Goal: Task Accomplishment & Management: Use online tool/utility

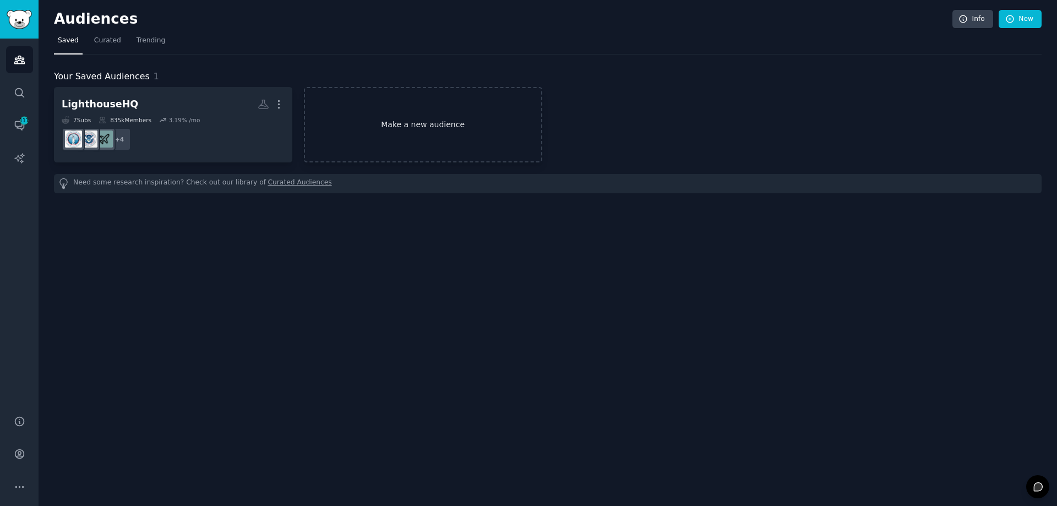
click at [410, 122] on link "Make a new audience" at bounding box center [423, 124] width 238 height 75
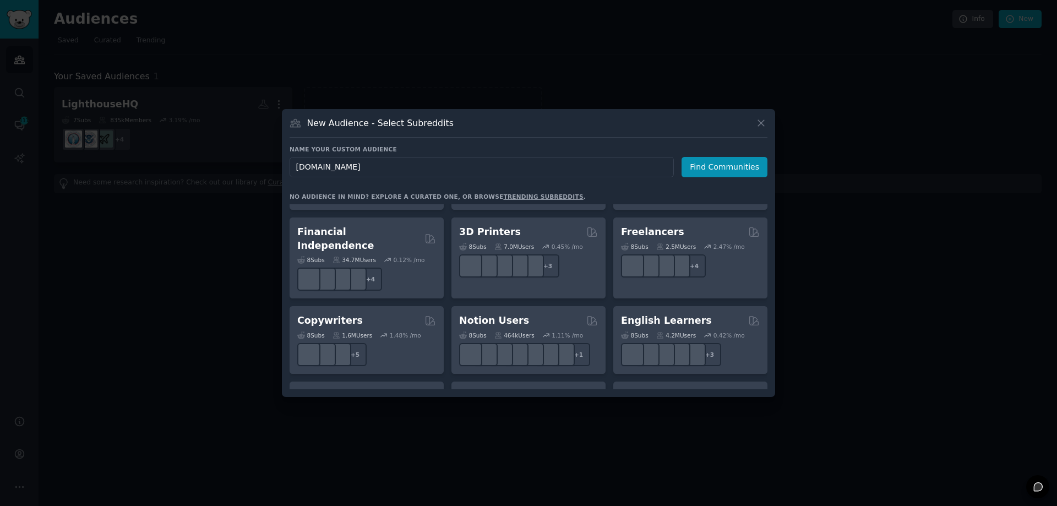
scroll to position [385, 0]
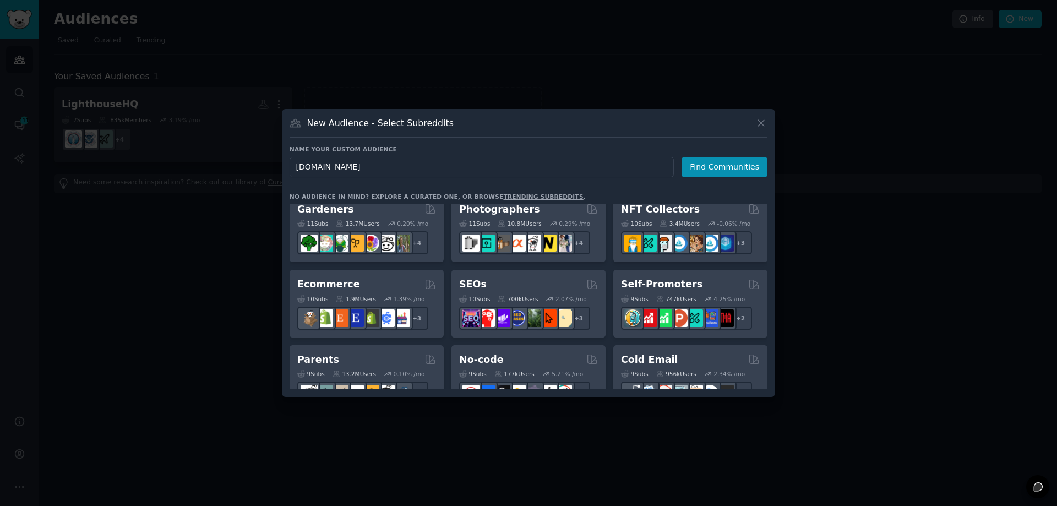
type input "[DOMAIN_NAME]"
click at [368, 122] on h3 "New Audience - Select Subreddits" at bounding box center [380, 123] width 146 height 12
click at [712, 170] on button "Find Communities" at bounding box center [725, 167] width 86 height 20
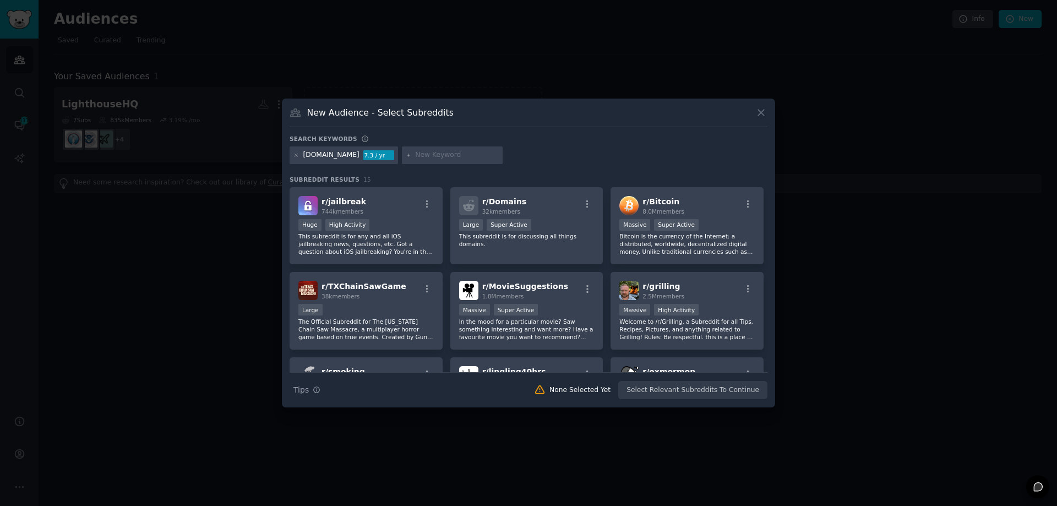
click at [424, 156] on input "text" at bounding box center [457, 155] width 84 height 10
click at [553, 207] on div "r/ Domains 32k members" at bounding box center [526, 205] width 135 height 19
click at [718, 388] on button "Create Audience" at bounding box center [731, 390] width 73 height 19
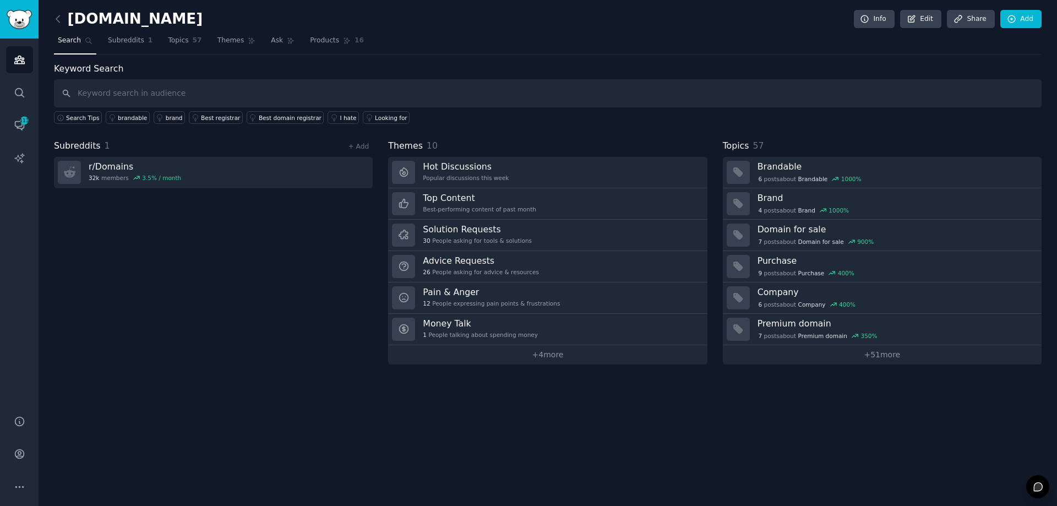
click at [102, 92] on input "text" at bounding box center [548, 93] width 988 height 28
click at [354, 148] on link "+ Add" at bounding box center [358, 147] width 21 height 8
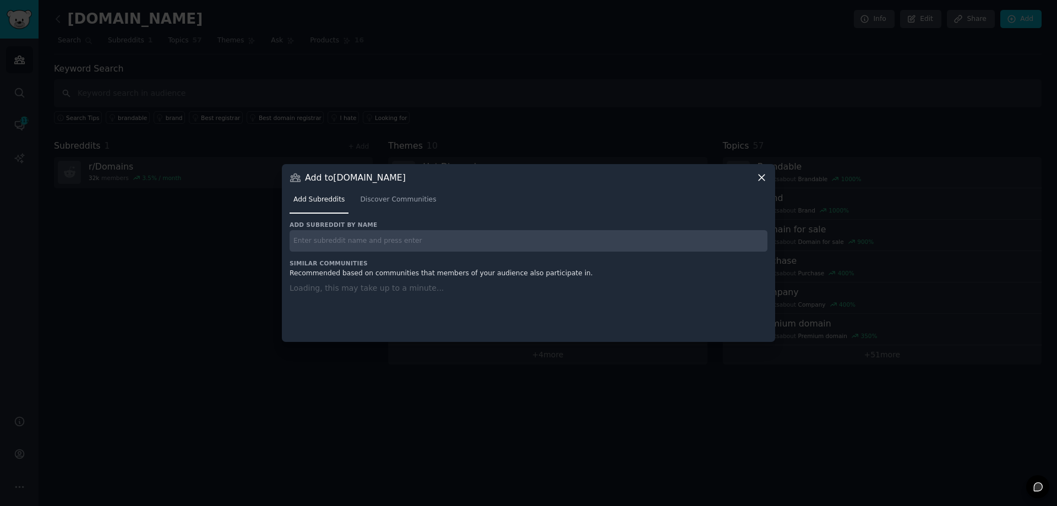
click at [367, 241] on input "text" at bounding box center [529, 240] width 478 height 21
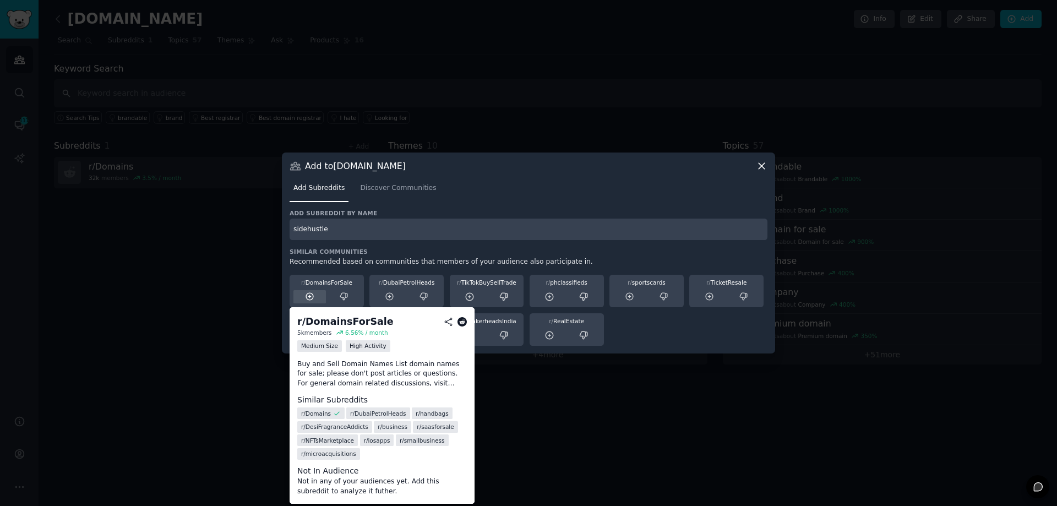
type input "sidehustle"
click at [308, 297] on icon at bounding box center [309, 296] width 7 height 7
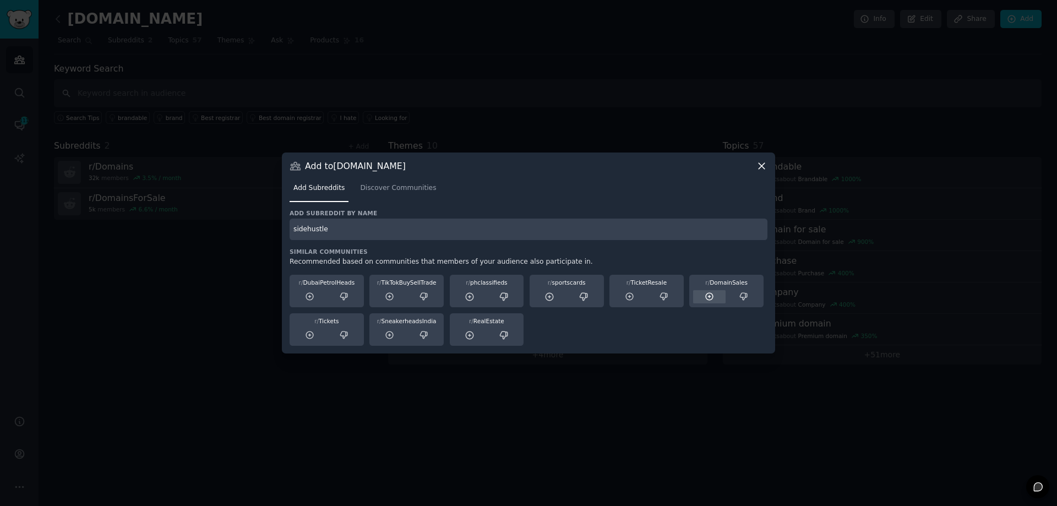
click at [712, 295] on icon at bounding box center [710, 297] width 10 height 10
click at [350, 228] on input "sidehustle" at bounding box center [529, 229] width 478 height 21
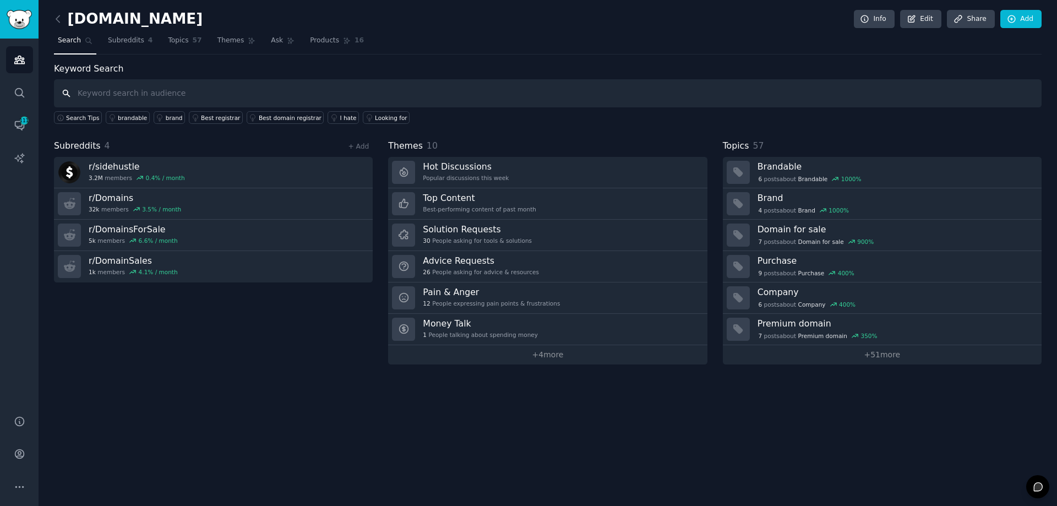
click at [93, 96] on input "text" at bounding box center [548, 93] width 988 height 28
type input "domain broker"
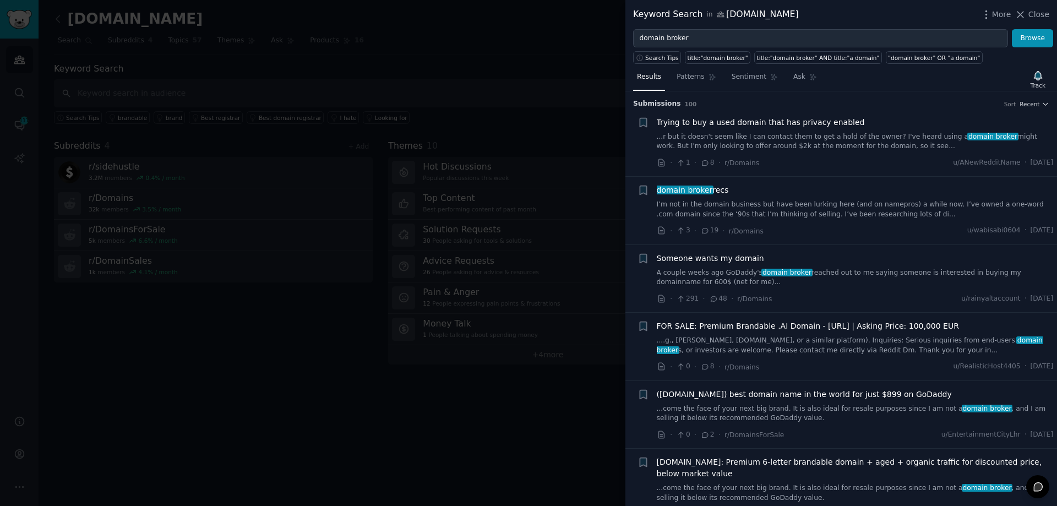
click at [282, 87] on div at bounding box center [528, 253] width 1057 height 506
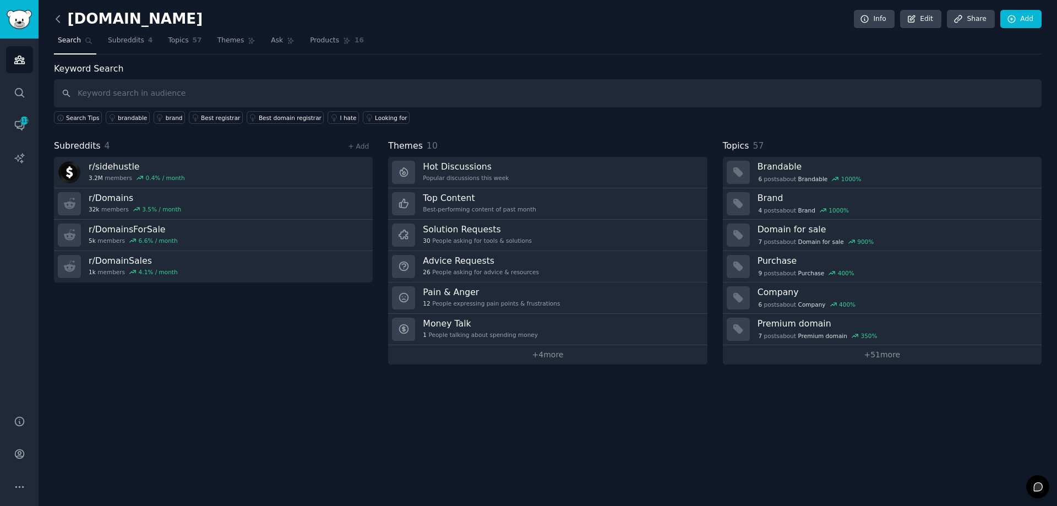
click at [56, 19] on icon at bounding box center [57, 18] width 3 height 7
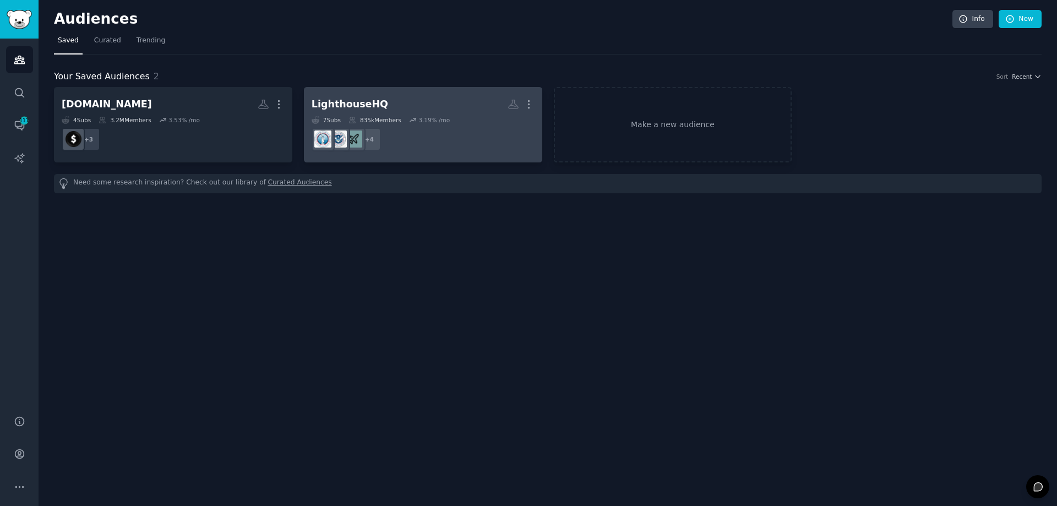
click at [459, 145] on dd "r/USCIS_FORUM + 4" at bounding box center [423, 139] width 223 height 31
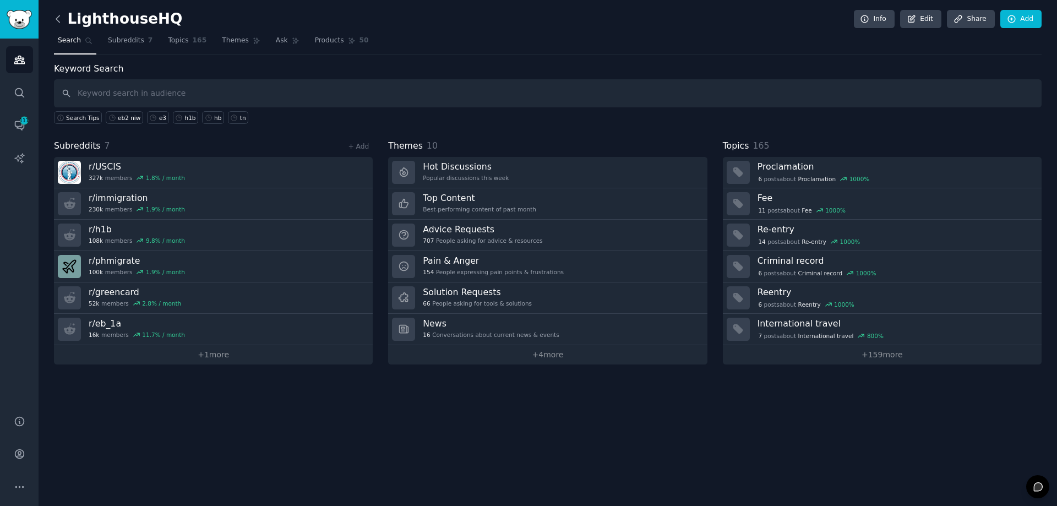
click at [58, 22] on icon at bounding box center [58, 19] width 12 height 12
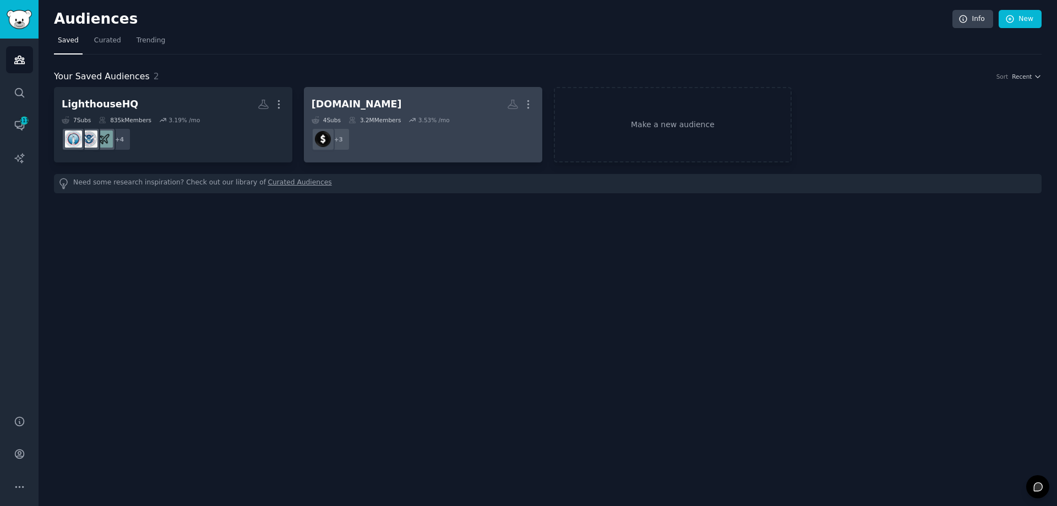
click at [399, 96] on h2 "[DOMAIN_NAME] More" at bounding box center [423, 104] width 223 height 19
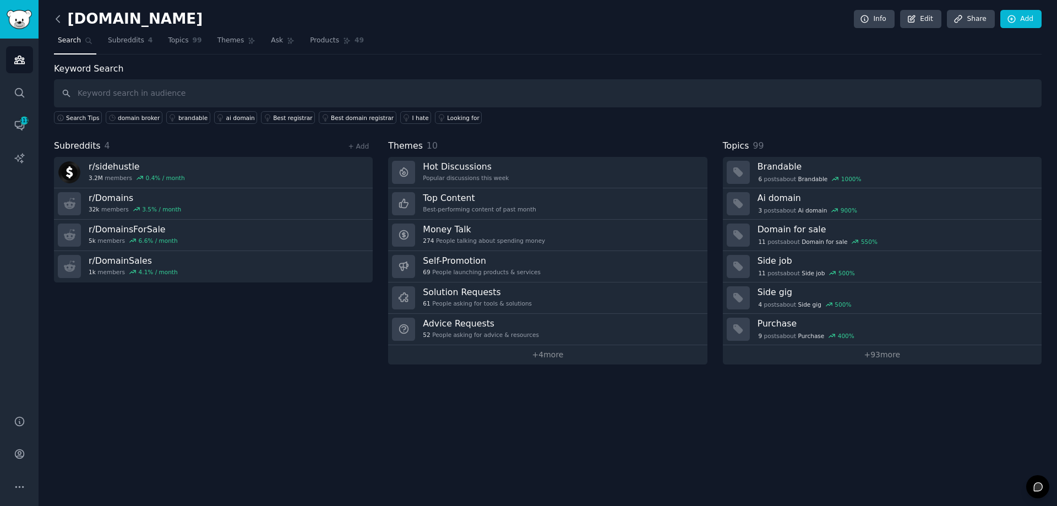
click at [60, 18] on icon at bounding box center [58, 19] width 12 height 12
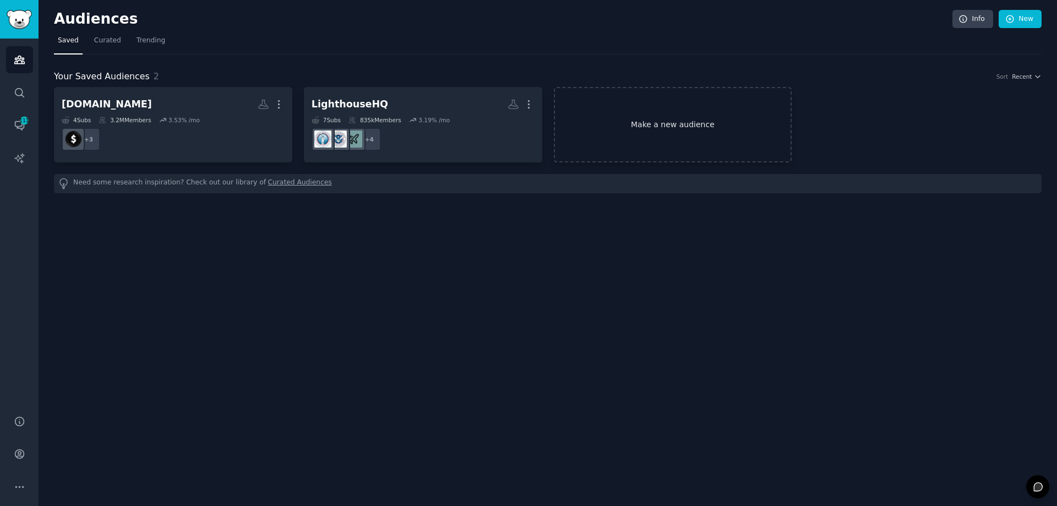
click at [635, 134] on link "Make a new audience" at bounding box center [673, 124] width 238 height 75
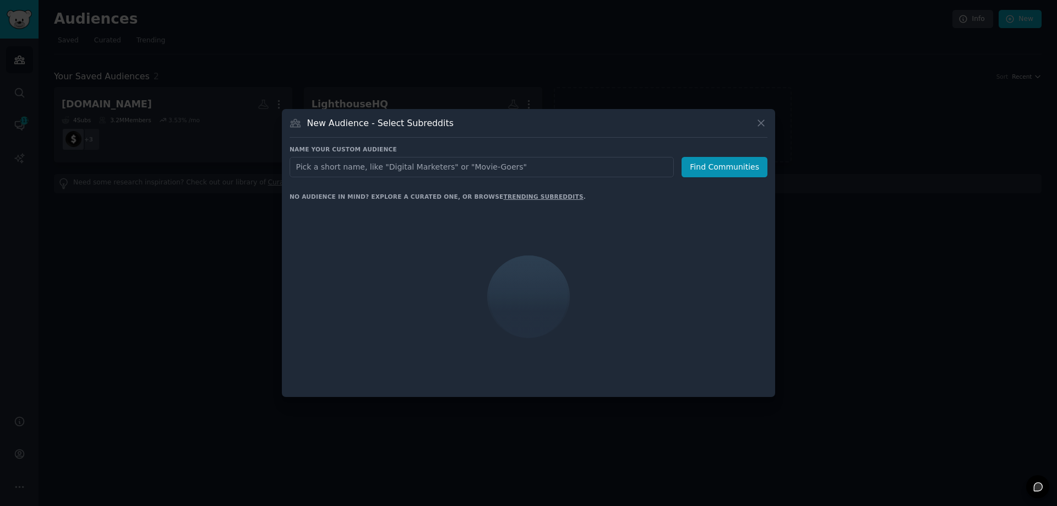
click at [476, 168] on input "text" at bounding box center [482, 167] width 384 height 20
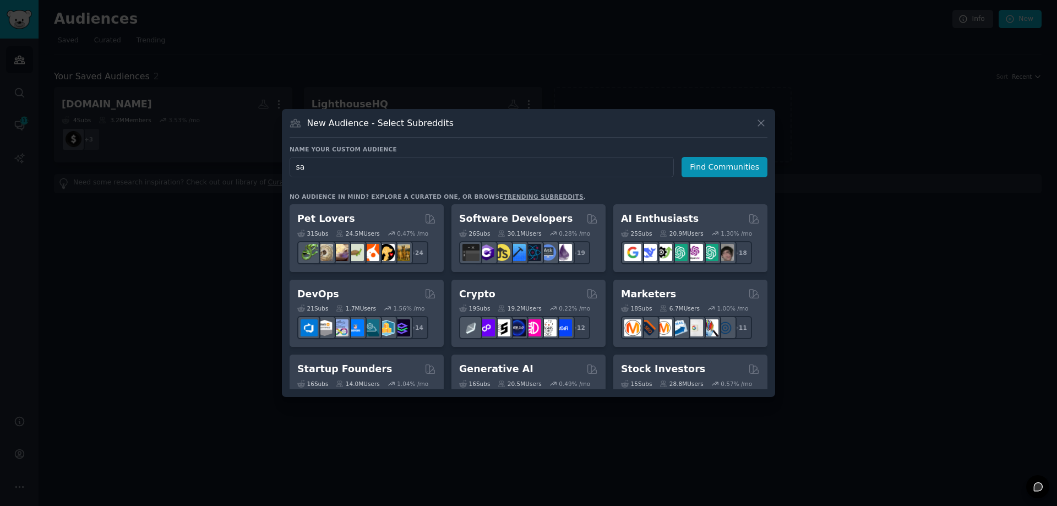
type input "s"
type input "[PERSON_NAME] Passport"
click button "Find Communities" at bounding box center [725, 167] width 86 height 20
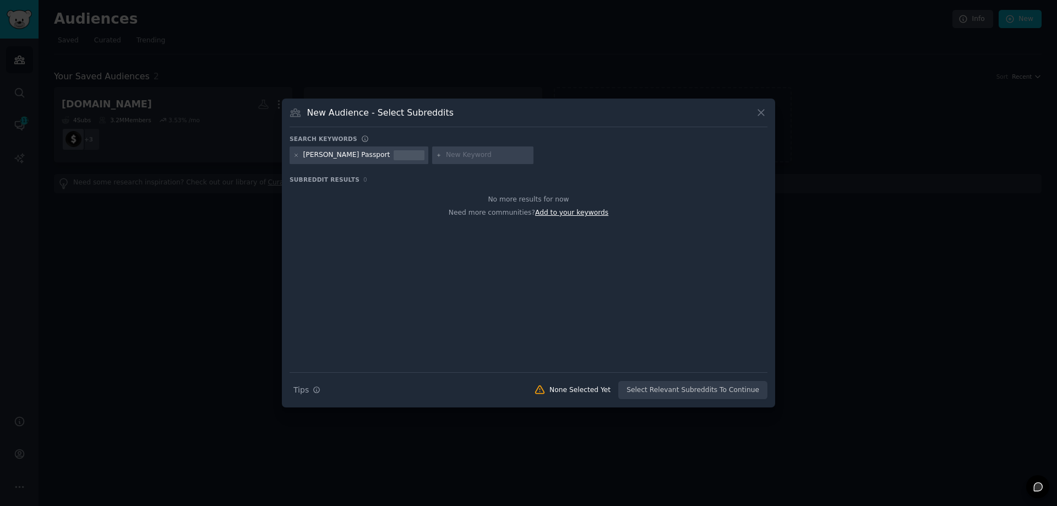
click at [549, 212] on span "Add to your keywords" at bounding box center [571, 213] width 73 height 8
click at [544, 215] on span "Add to your keywords" at bounding box center [571, 213] width 73 height 8
click at [448, 157] on input "text" at bounding box center [488, 155] width 84 height 10
type input "Remote Work"
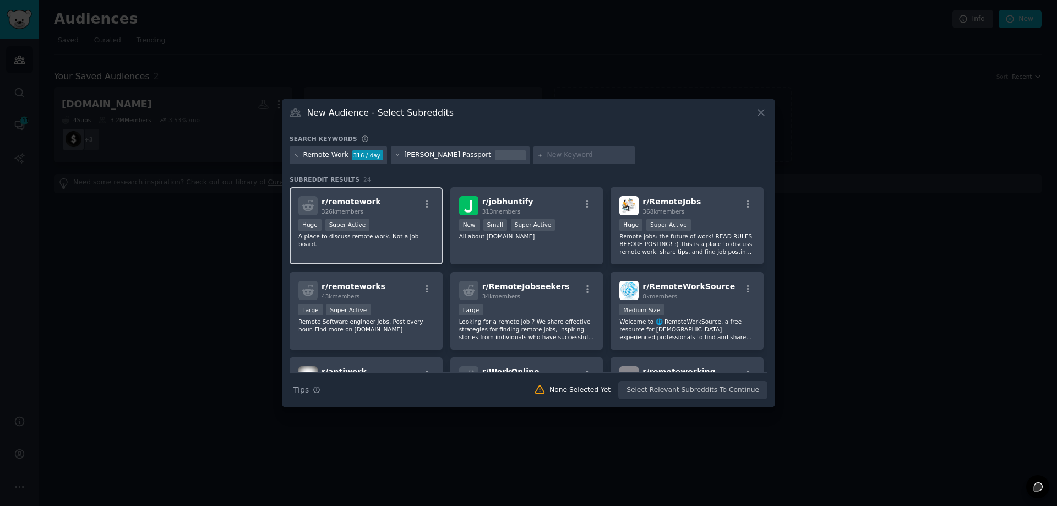
click at [402, 209] on div "r/ remotework 326k members" at bounding box center [365, 205] width 135 height 19
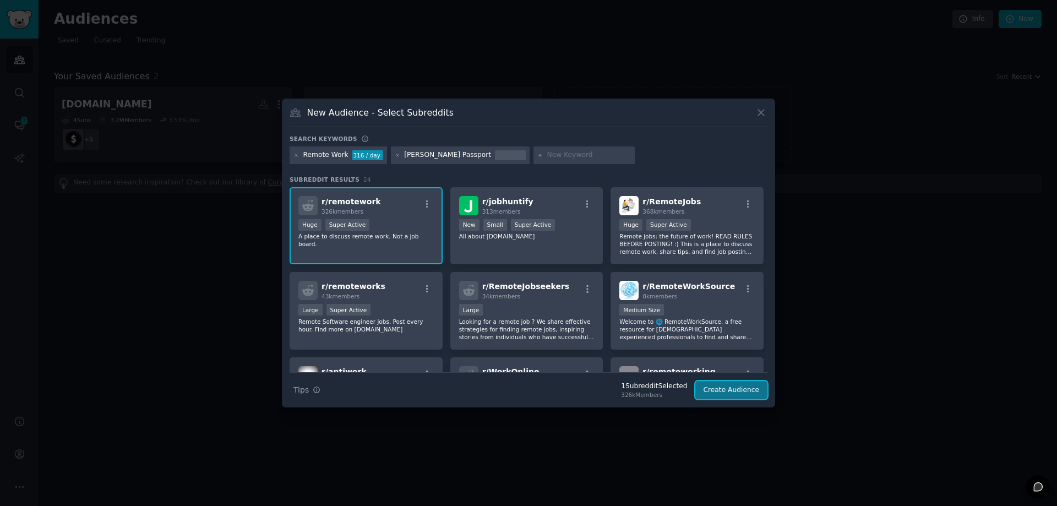
click at [720, 389] on button "Create Audience" at bounding box center [731, 390] width 73 height 19
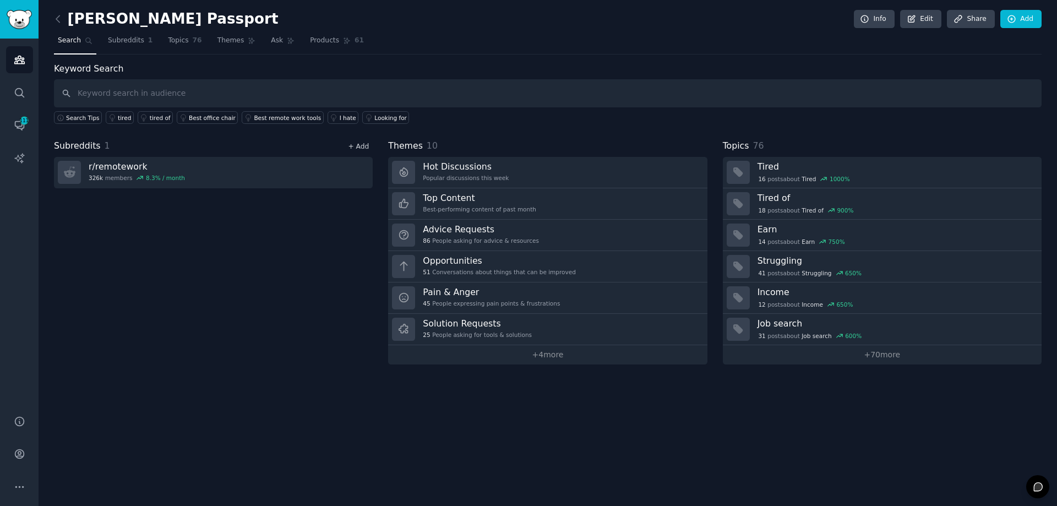
click at [356, 149] on link "+ Add" at bounding box center [358, 147] width 21 height 8
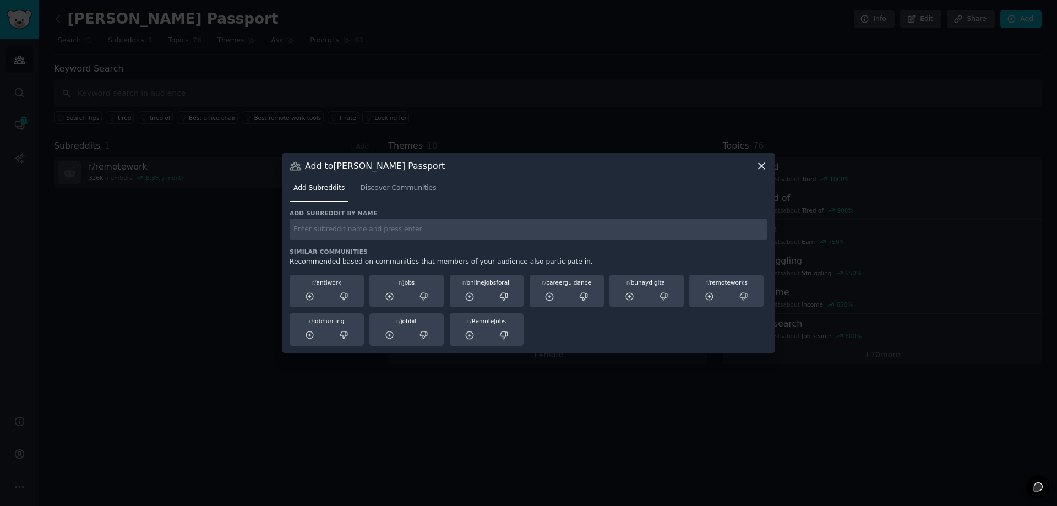
click at [437, 229] on input "text" at bounding box center [529, 229] width 478 height 21
type input "digitalnomad"
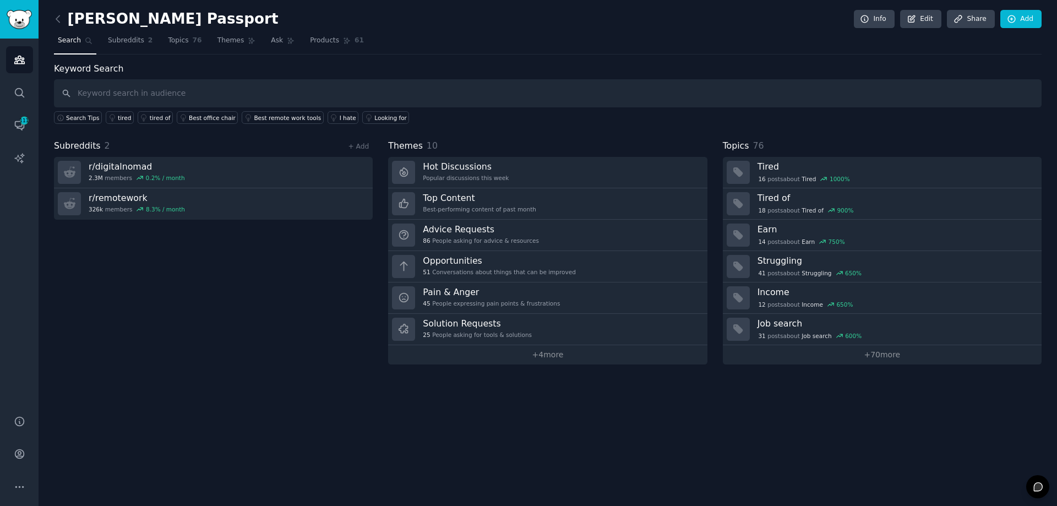
click at [361, 141] on div "+ Add" at bounding box center [358, 146] width 29 height 12
click at [355, 144] on link "+ Add" at bounding box center [358, 147] width 21 height 8
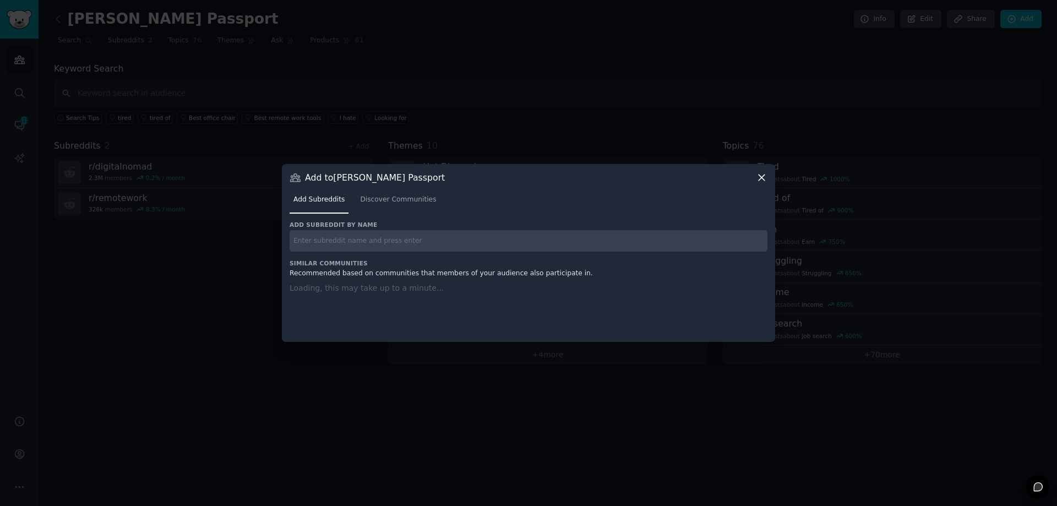
click at [365, 241] on div "Add subreddit by name Similar Communities Recommended based on communities that…" at bounding box center [529, 275] width 478 height 108
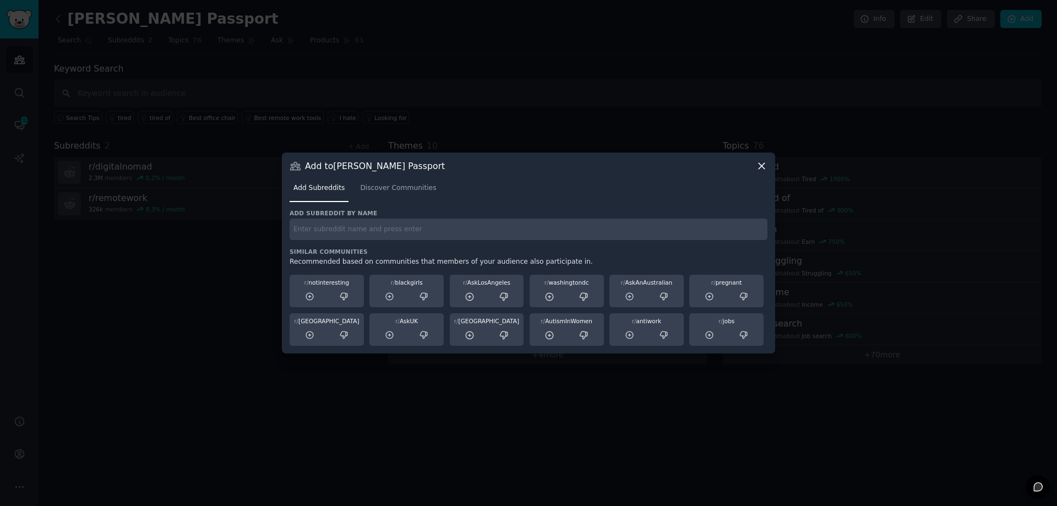
click at [363, 233] on input "text" at bounding box center [529, 229] width 478 height 21
type input "recruiting"
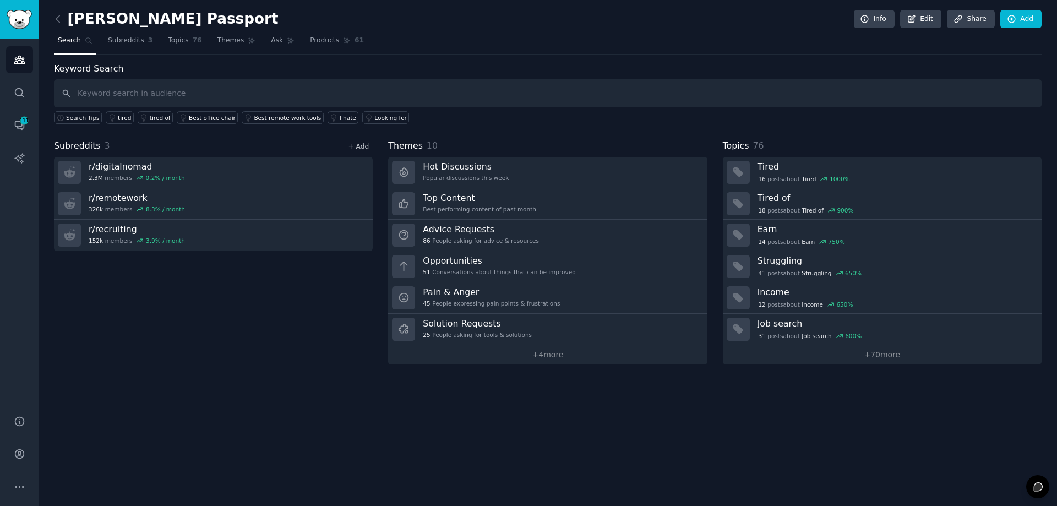
click at [355, 143] on link "+ Add" at bounding box center [358, 147] width 21 height 8
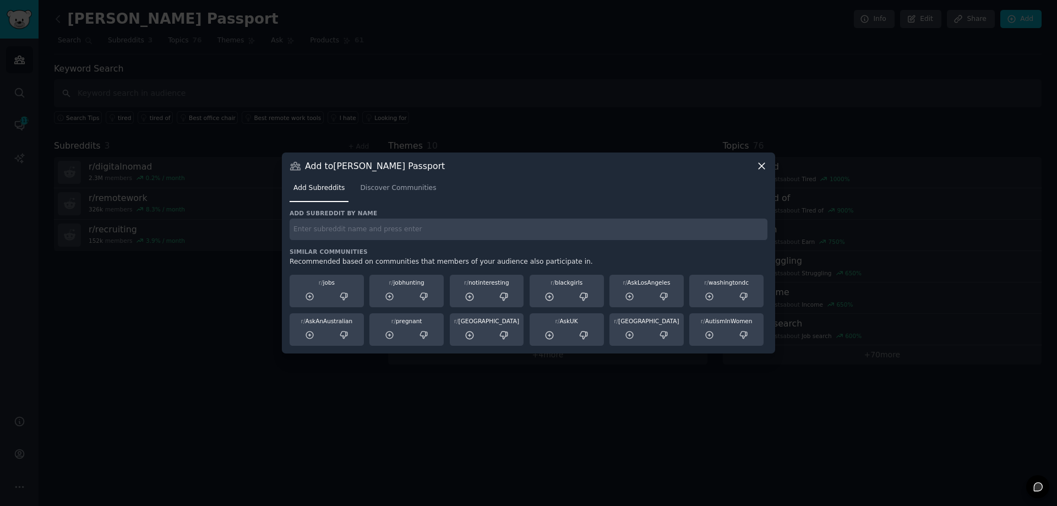
click at [348, 230] on input "text" at bounding box center [529, 229] width 478 height 21
type input "freelance"
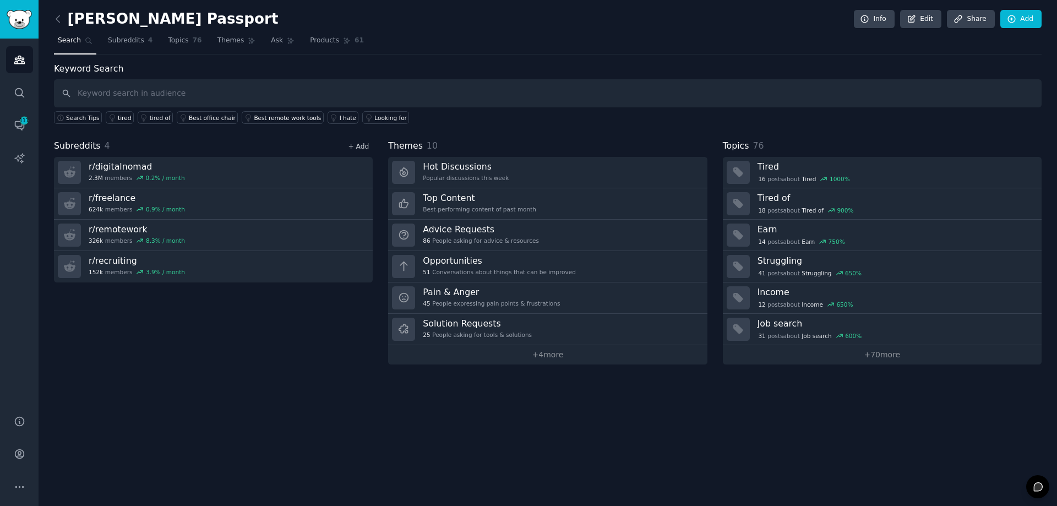
click at [352, 146] on link "+ Add" at bounding box center [358, 147] width 21 height 8
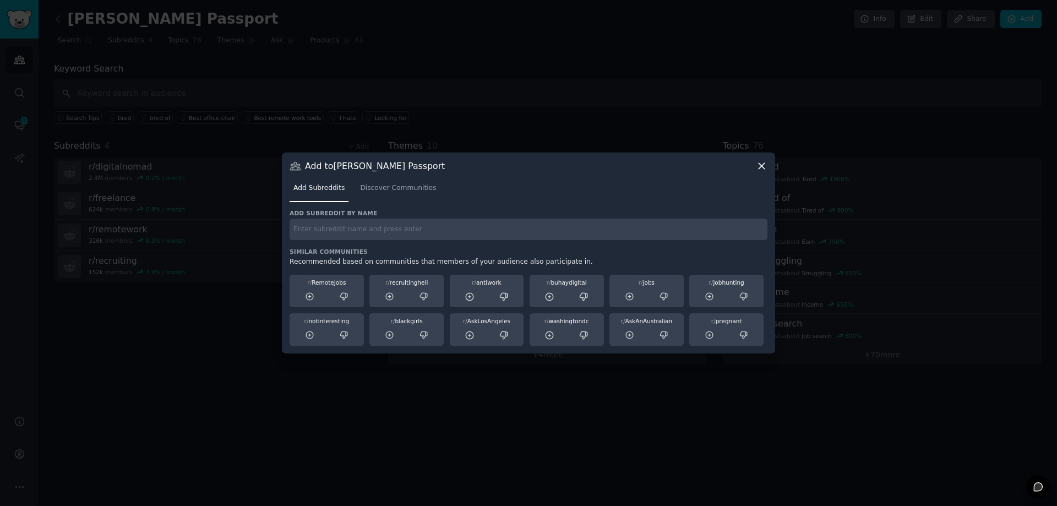
click at [357, 224] on input "text" at bounding box center [529, 229] width 478 height 21
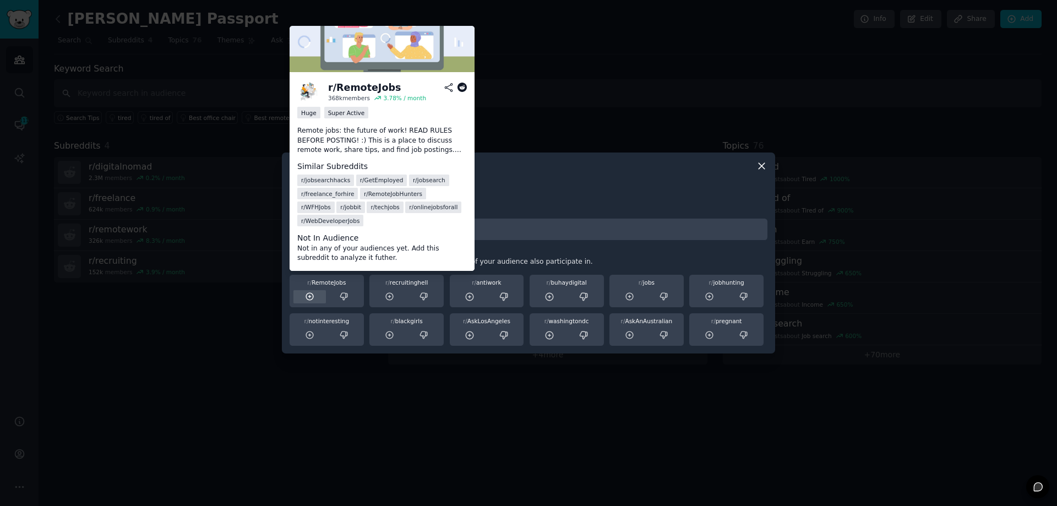
click at [302, 297] on div at bounding box center [309, 297] width 32 height 14
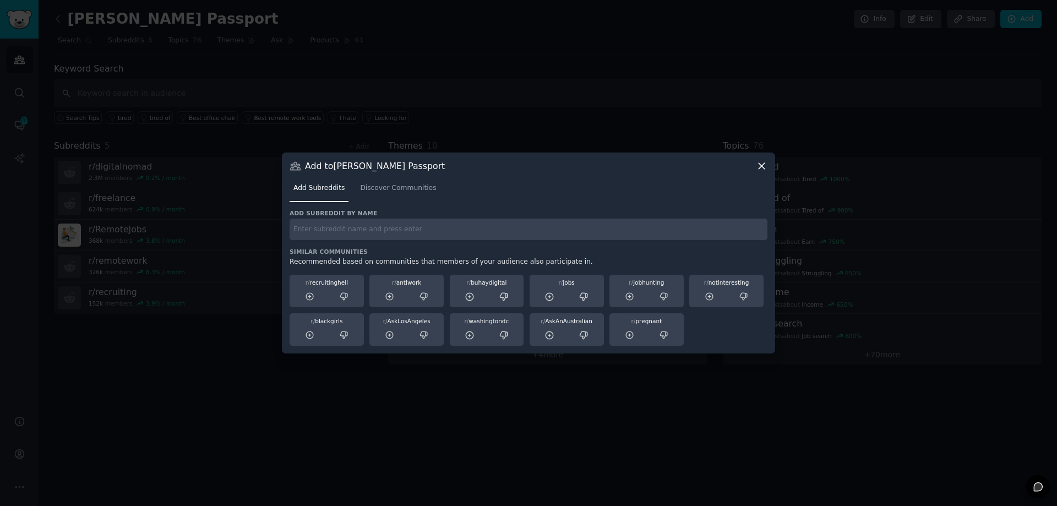
click at [383, 223] on input "text" at bounding box center [529, 229] width 478 height 21
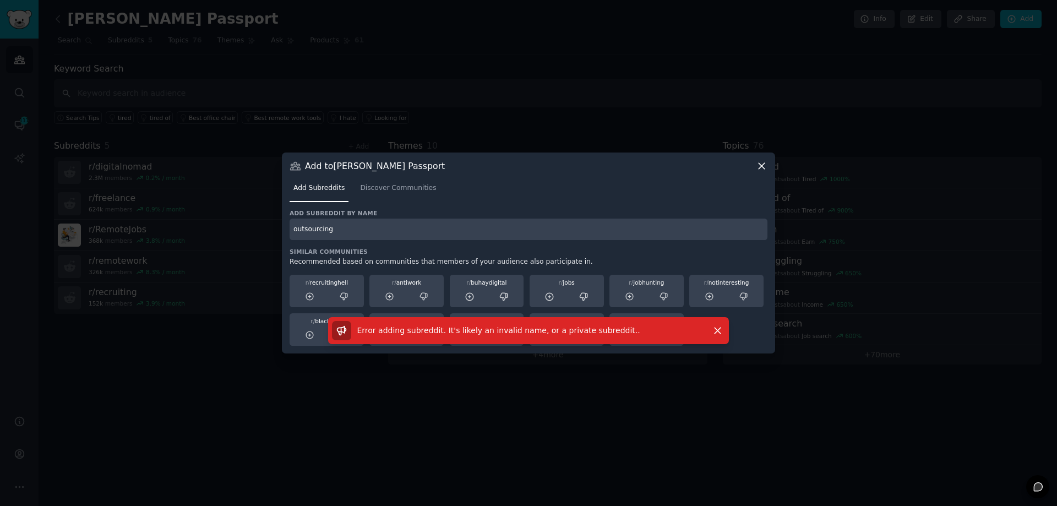
click at [383, 223] on input "outsourcing" at bounding box center [529, 229] width 478 height 21
drag, startPoint x: 346, startPoint y: 224, endPoint x: 273, endPoint y: 216, distance: 73.6
click at [273, 216] on div "​ Add to [PERSON_NAME] Passport Add Subreddits Discover Communities Add subredd…" at bounding box center [528, 253] width 1049 height 506
click at [339, 234] on input "outsourcing" at bounding box center [529, 229] width 478 height 21
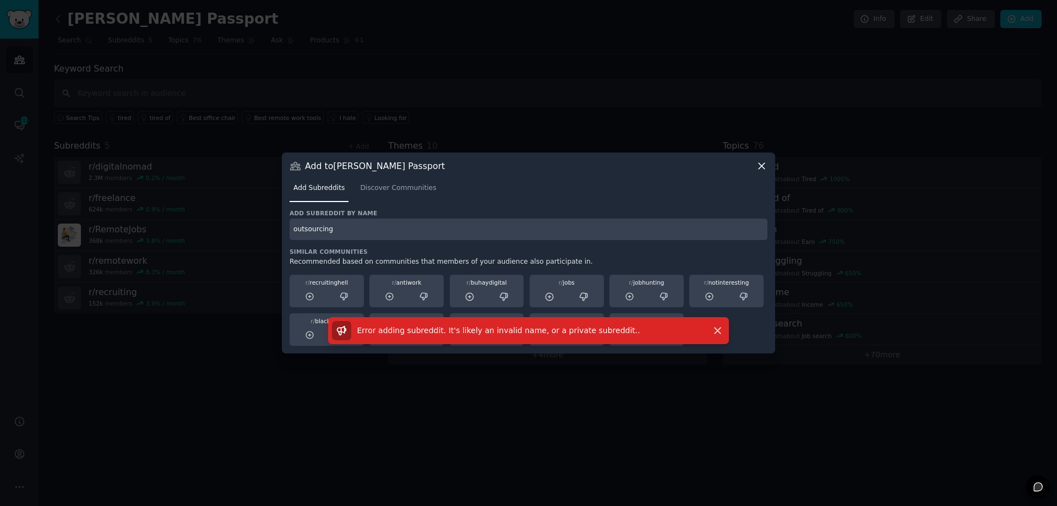
click at [339, 234] on input "outsourcing" at bounding box center [529, 229] width 478 height 21
type input "businessanalysis"
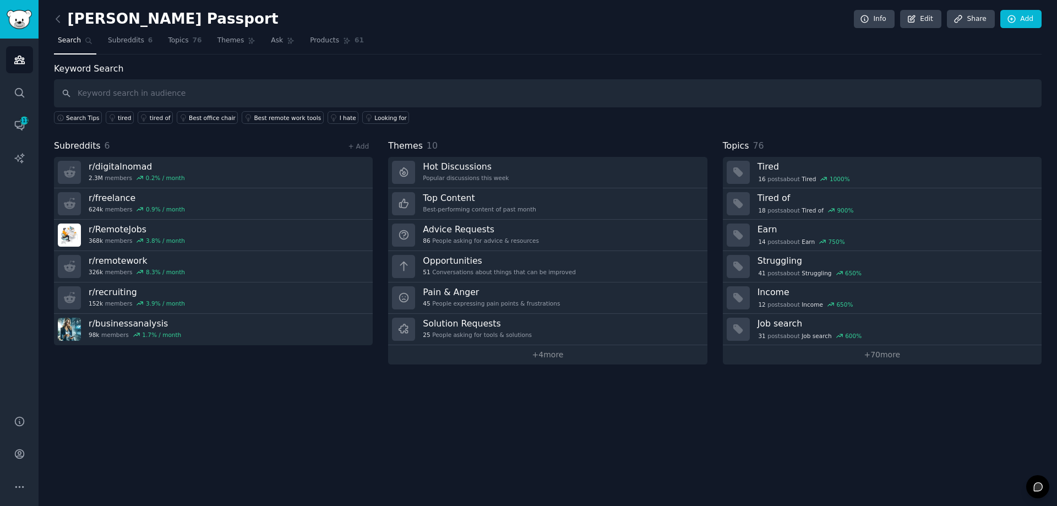
click at [365, 153] on div "Subreddits 6 + Add" at bounding box center [213, 146] width 319 height 14
click at [365, 150] on link "+ Add" at bounding box center [358, 147] width 21 height 8
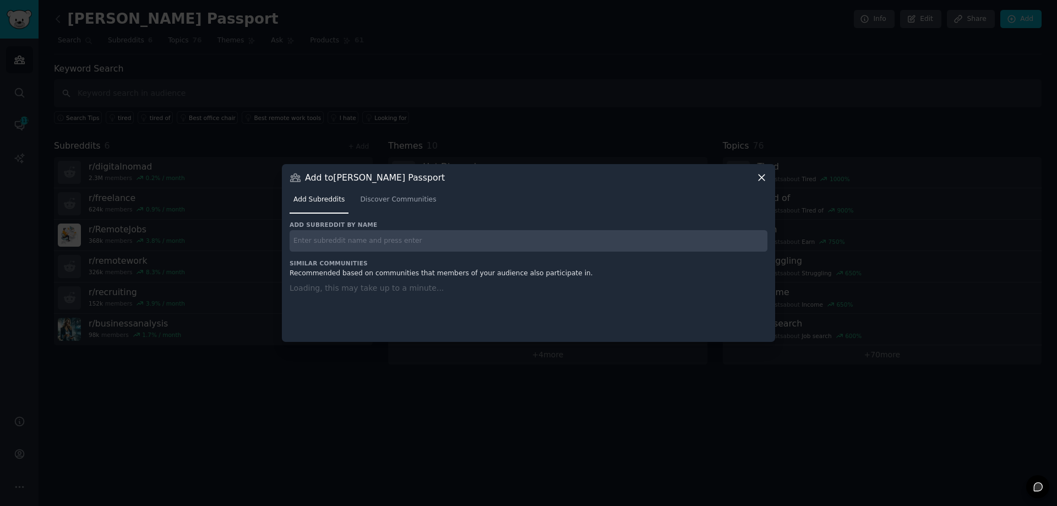
click at [366, 247] on input "text" at bounding box center [529, 240] width 478 height 21
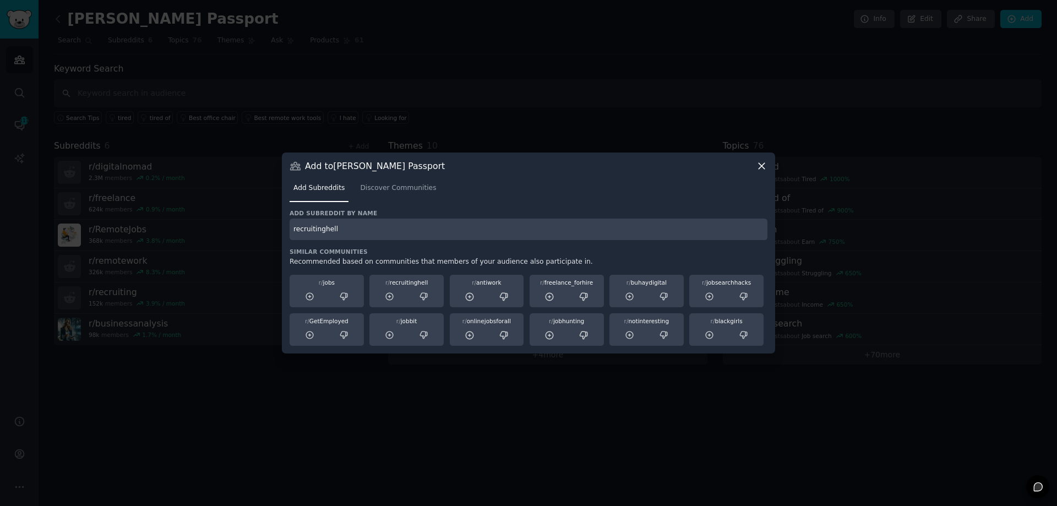
type input "recruitinghell"
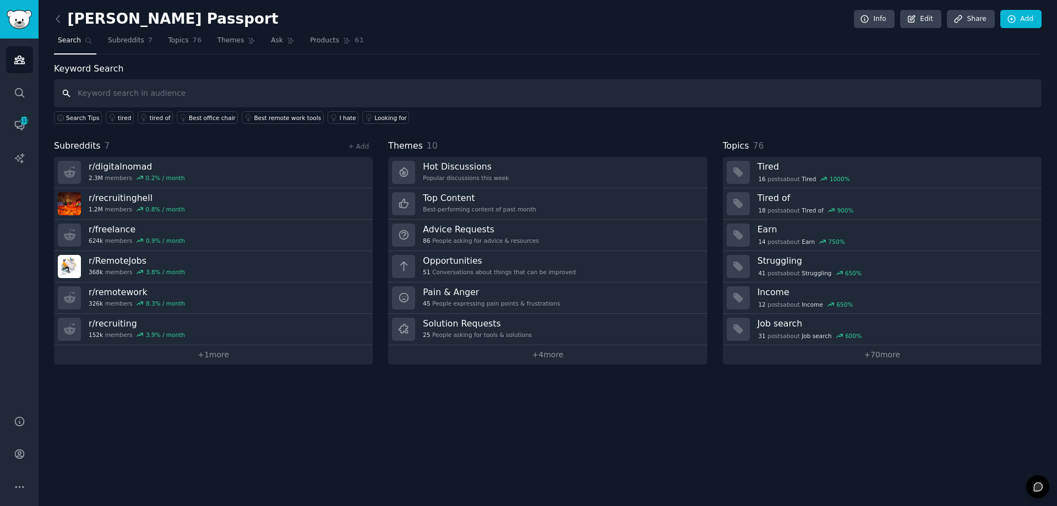
click at [343, 91] on input "text" at bounding box center [548, 93] width 988 height 28
click at [358, 146] on link "+ Add" at bounding box center [358, 147] width 21 height 8
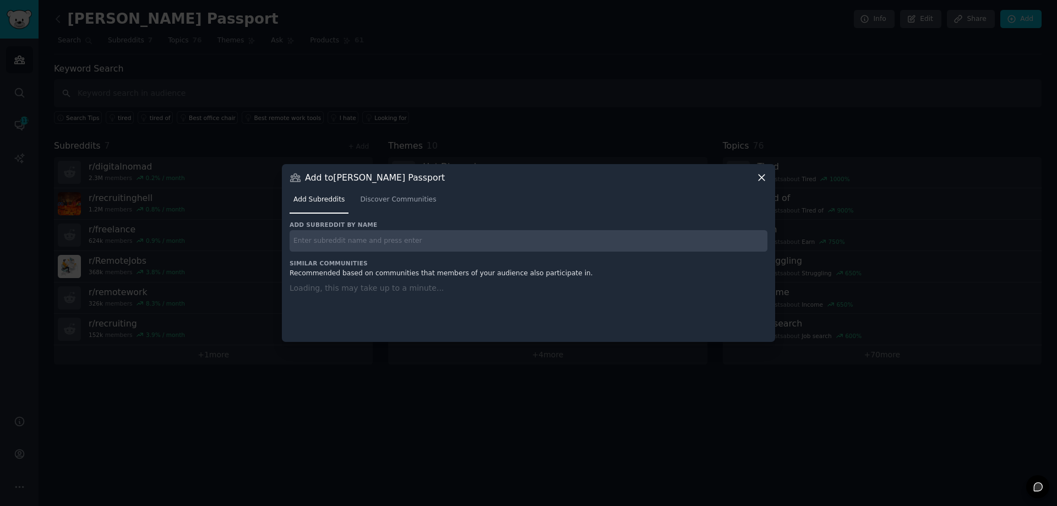
click at [346, 238] on input "text" at bounding box center [529, 240] width 478 height 21
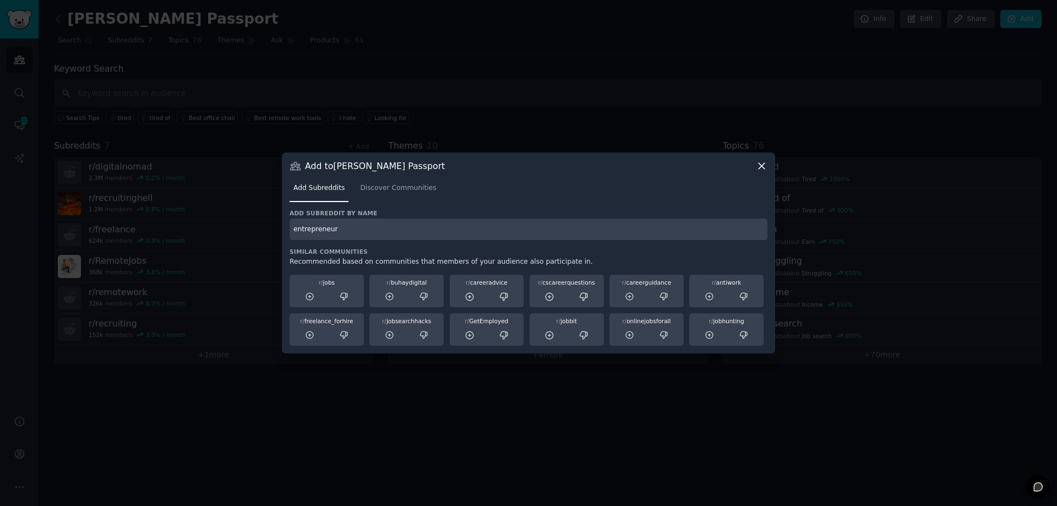
type input "entrepreneur"
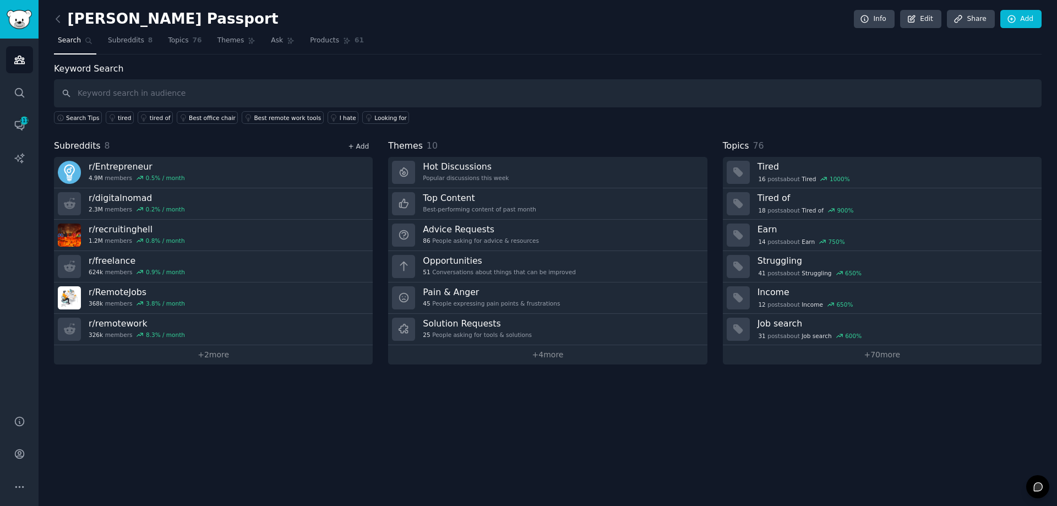
click at [362, 145] on link "+ Add" at bounding box center [358, 147] width 21 height 8
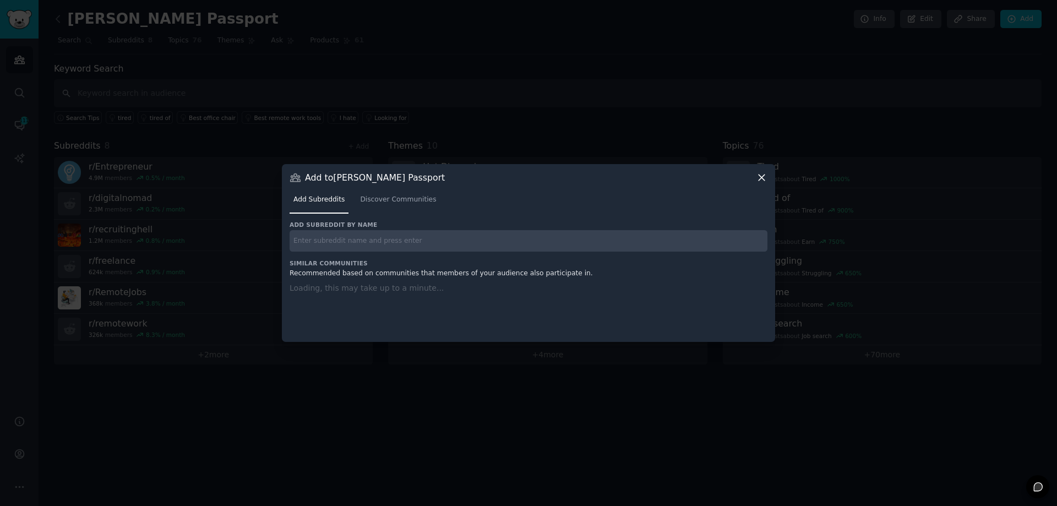
click at [335, 239] on input "text" at bounding box center [529, 240] width 478 height 21
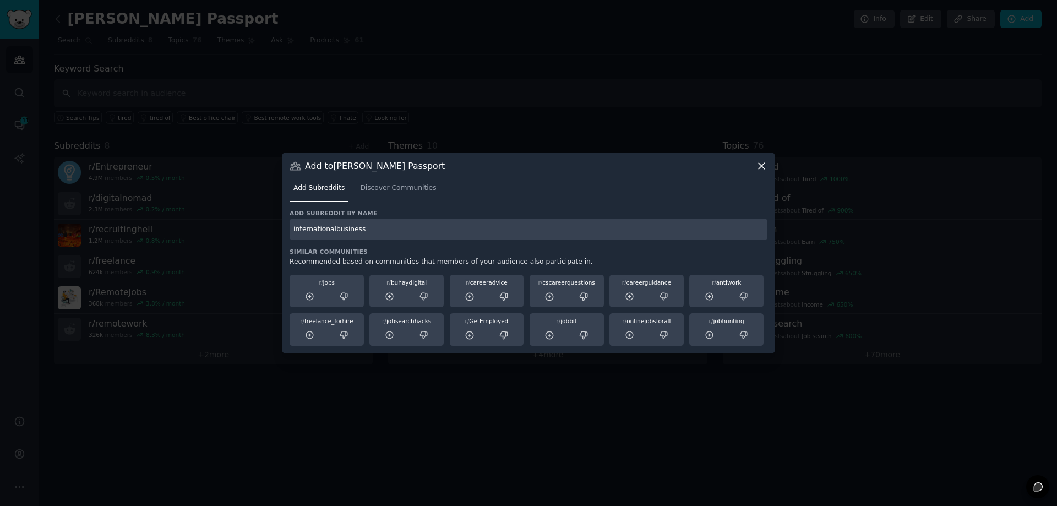
type input "internationalbusiness"
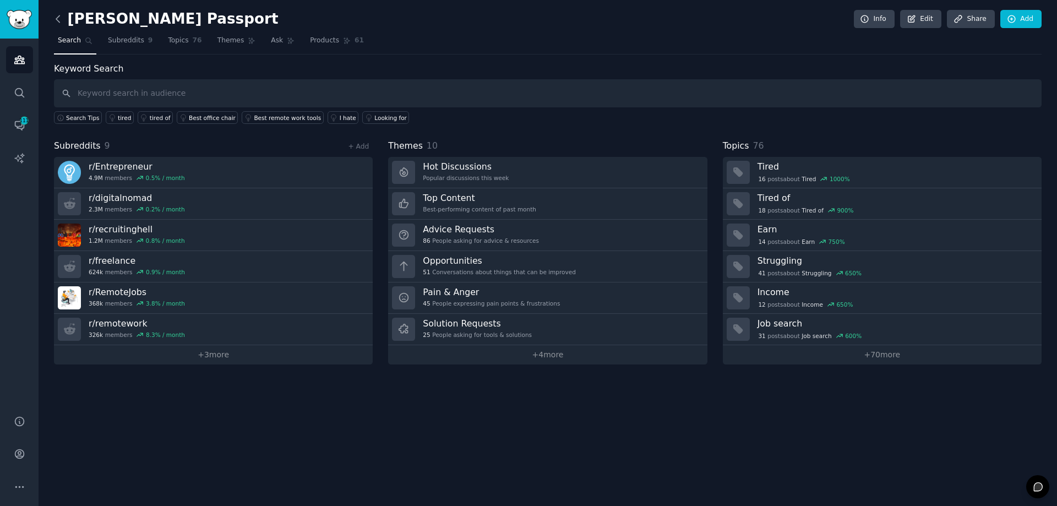
click at [56, 16] on icon at bounding box center [58, 19] width 12 height 12
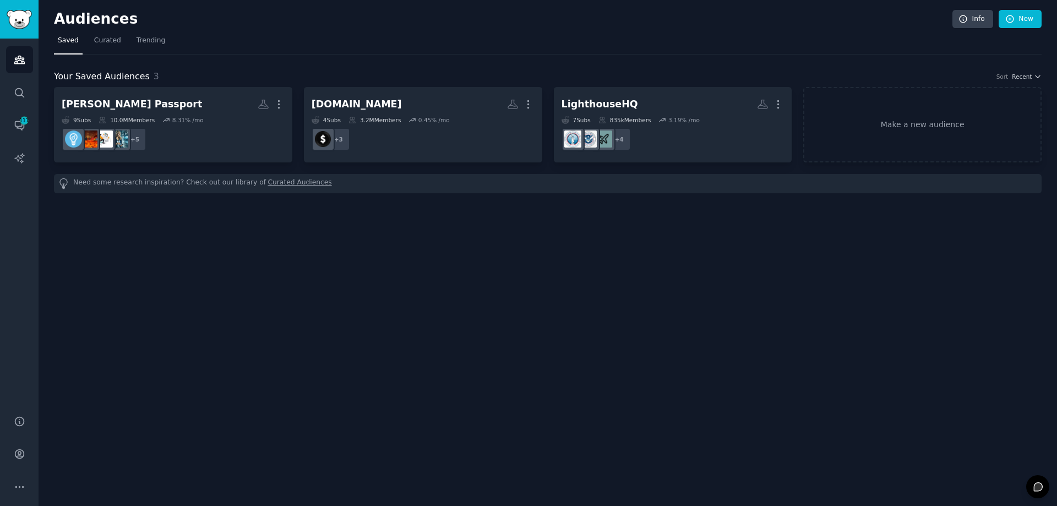
click at [841, 266] on div "Audiences Info New Saved Curated Trending Your Saved Audiences 3 Sort Recent [P…" at bounding box center [548, 253] width 1019 height 506
click at [9, 123] on link "Conversations 111" at bounding box center [19, 125] width 27 height 27
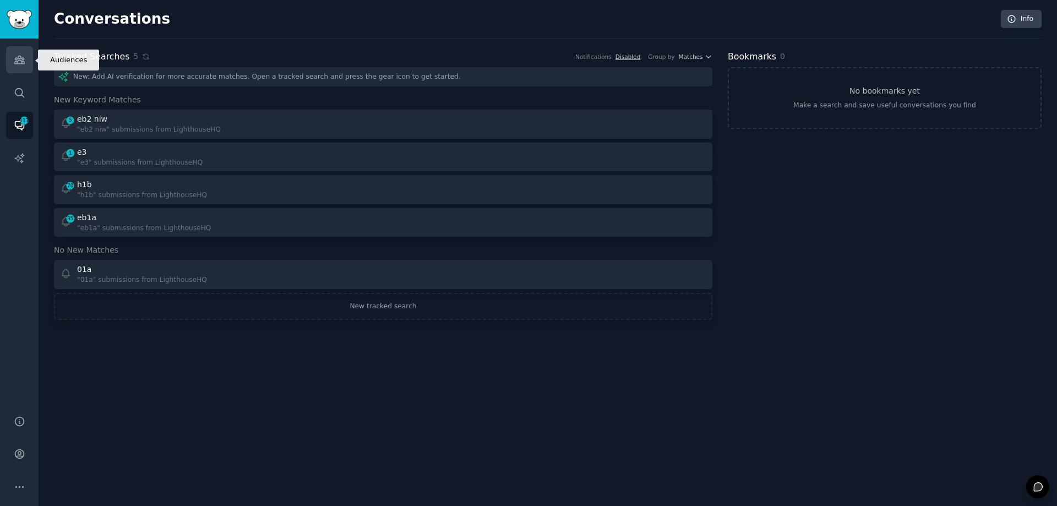
click at [25, 55] on icon "Sidebar" at bounding box center [20, 60] width 12 height 12
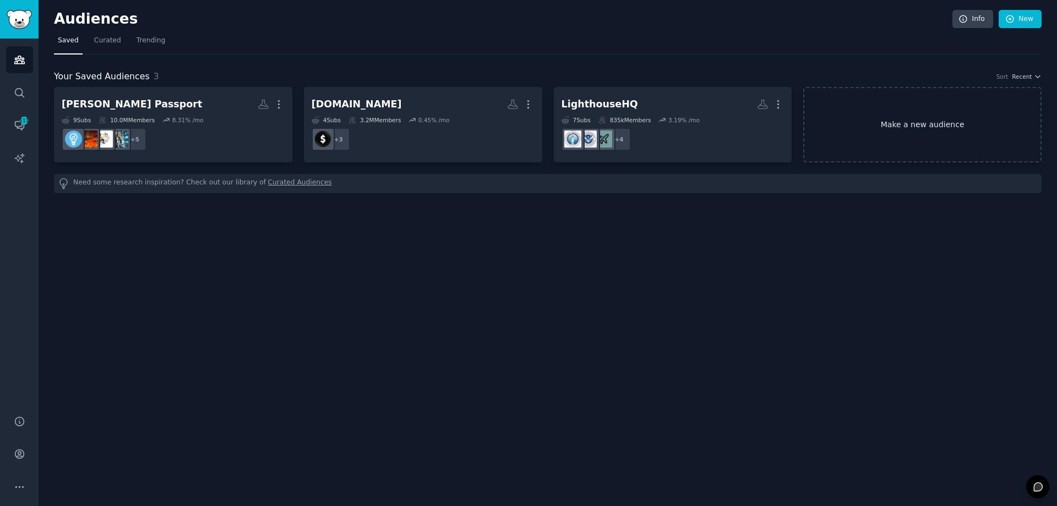
click at [925, 111] on link "Make a new audience" at bounding box center [922, 124] width 238 height 75
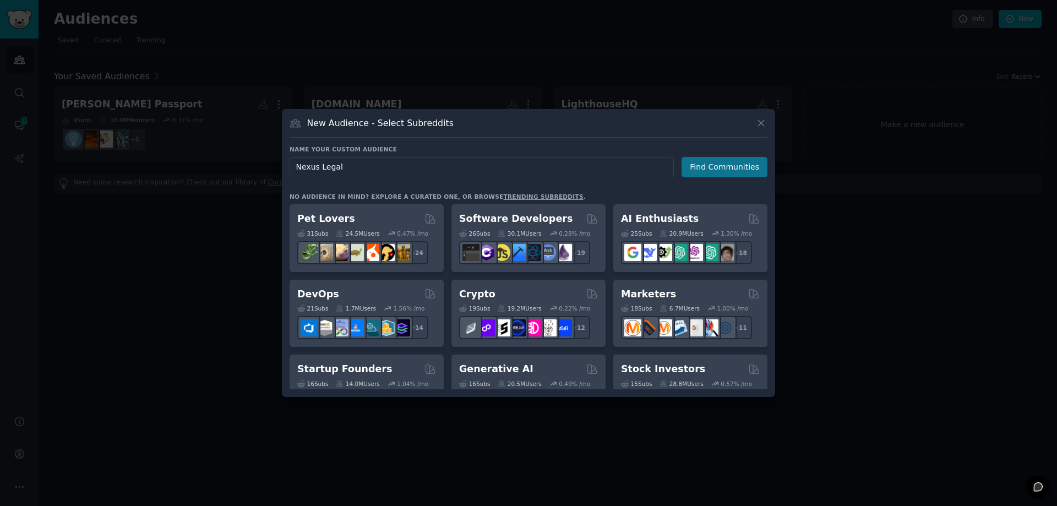
type input "Nexus Legal"
click at [712, 167] on button "Find Communities" at bounding box center [725, 167] width 86 height 20
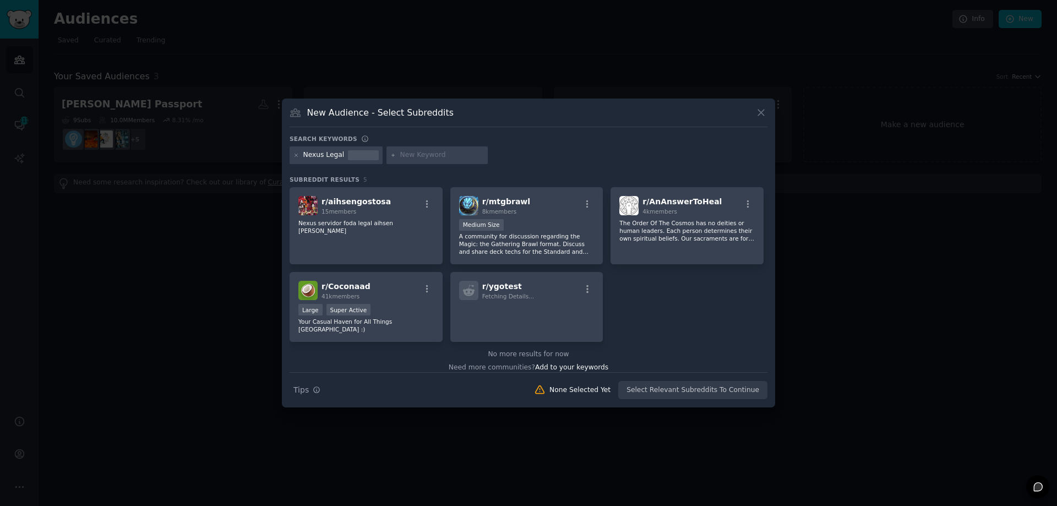
click at [423, 152] on input "text" at bounding box center [442, 155] width 84 height 10
type input "LawFirms"
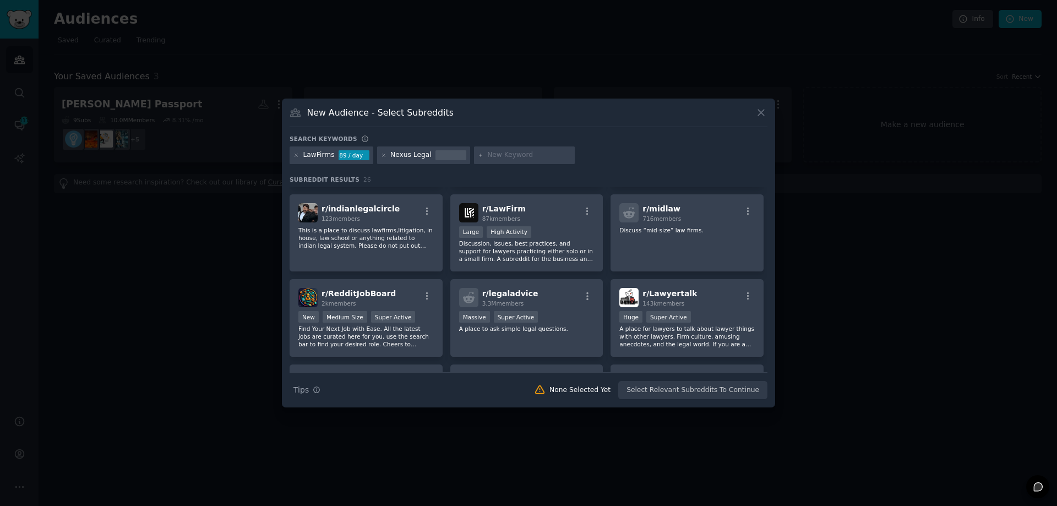
scroll to position [330, 0]
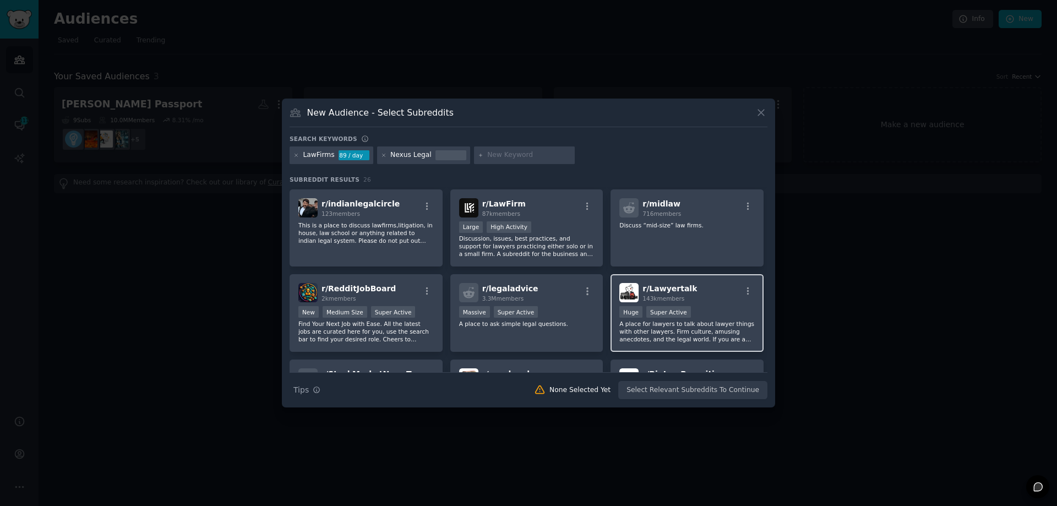
click at [723, 314] on div "Huge Super Active" at bounding box center [686, 313] width 135 height 14
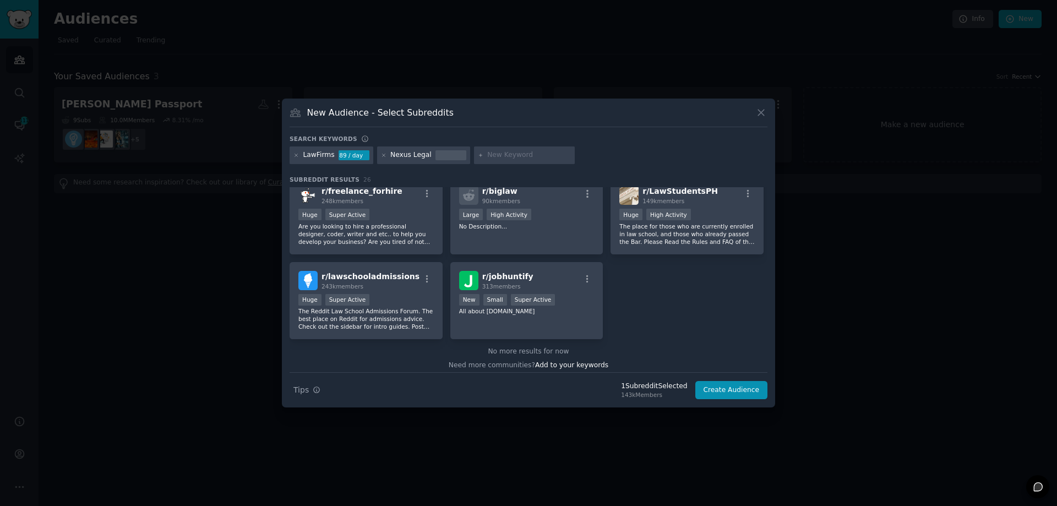
scroll to position [603, 0]
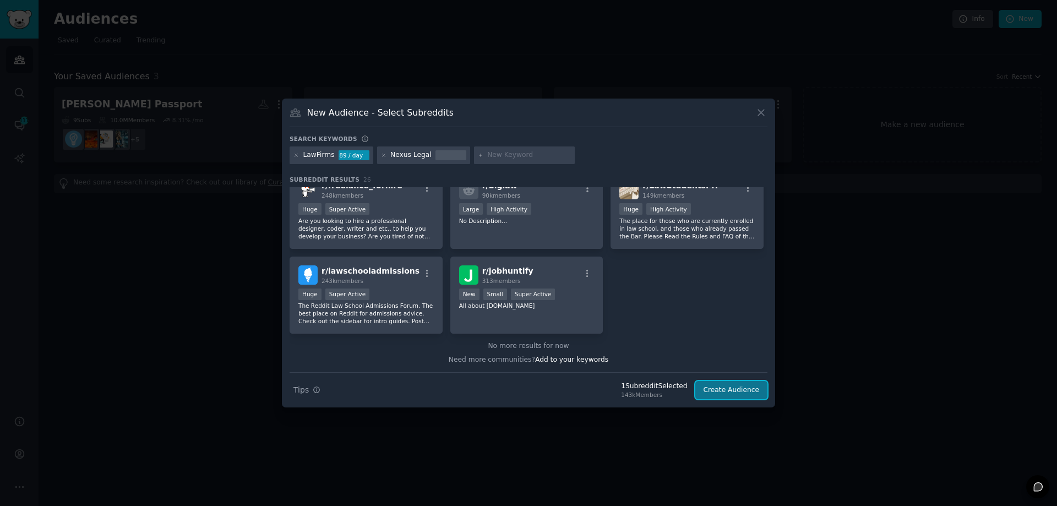
click at [738, 389] on button "Create Audience" at bounding box center [731, 390] width 73 height 19
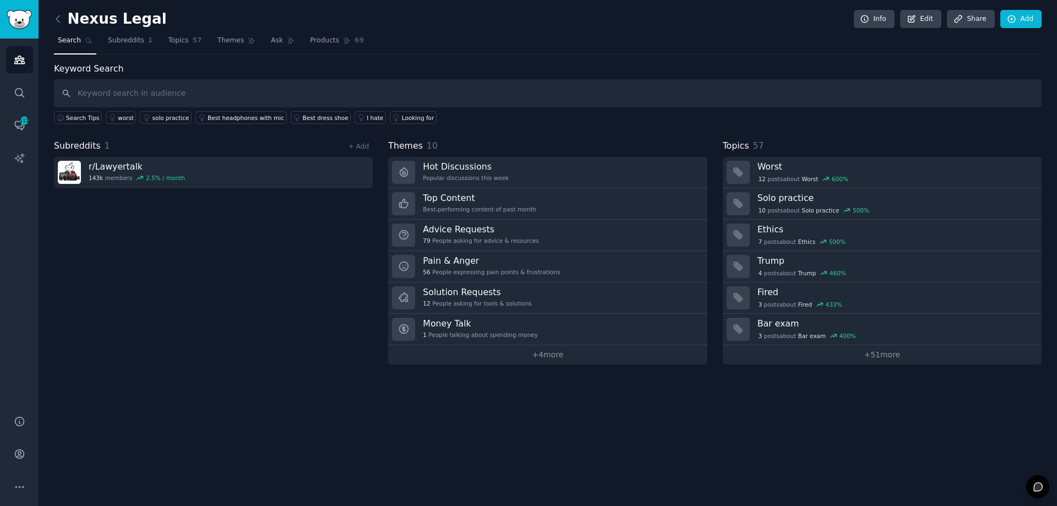
click at [208, 89] on input "text" at bounding box center [548, 93] width 988 height 28
type input "entrepreneur"
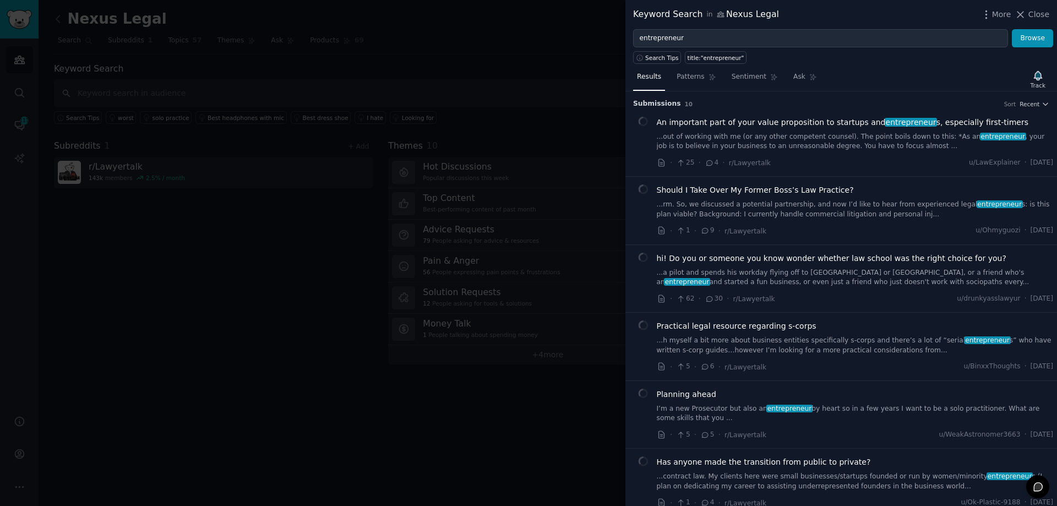
click at [190, 225] on div at bounding box center [528, 253] width 1057 height 506
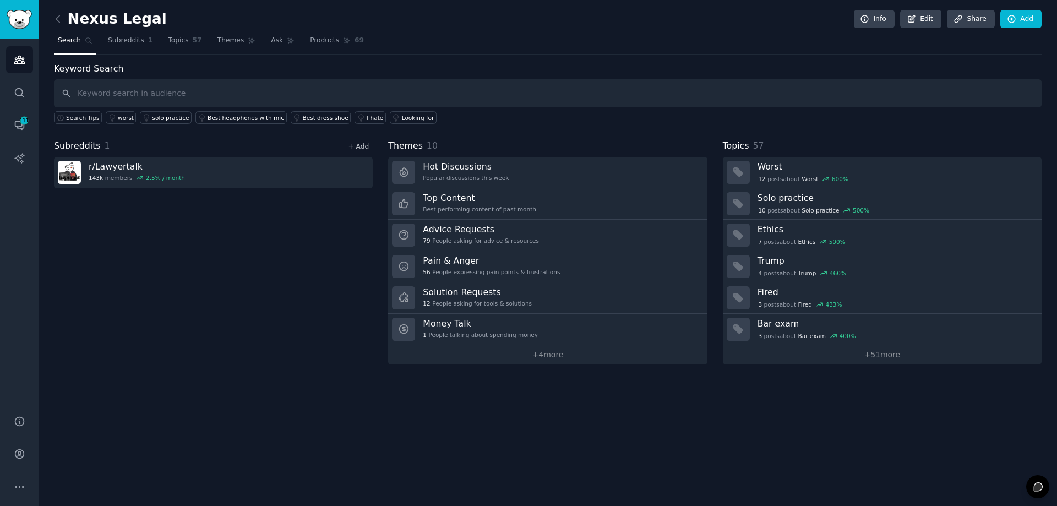
click at [360, 144] on link "+ Add" at bounding box center [358, 147] width 21 height 8
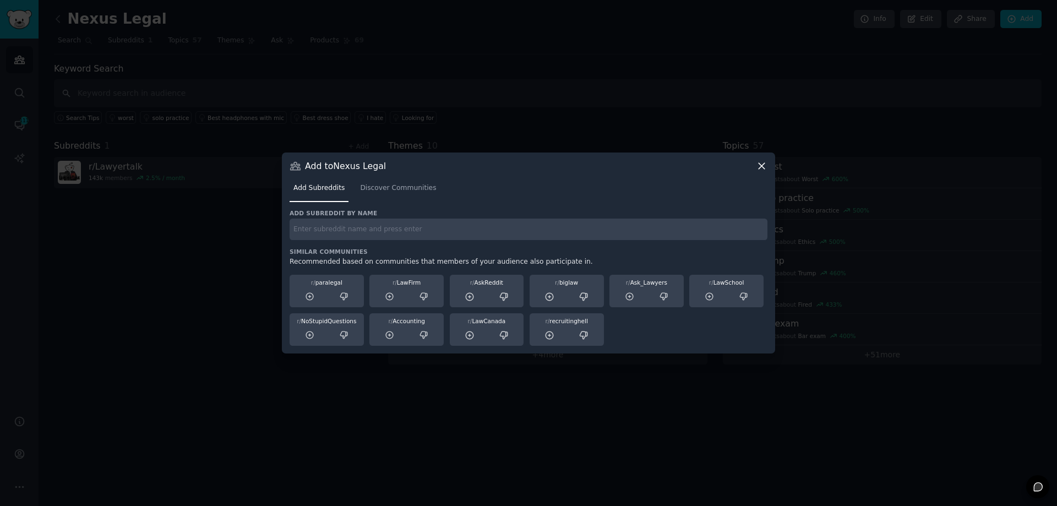
click at [356, 236] on input "text" at bounding box center [529, 229] width 478 height 21
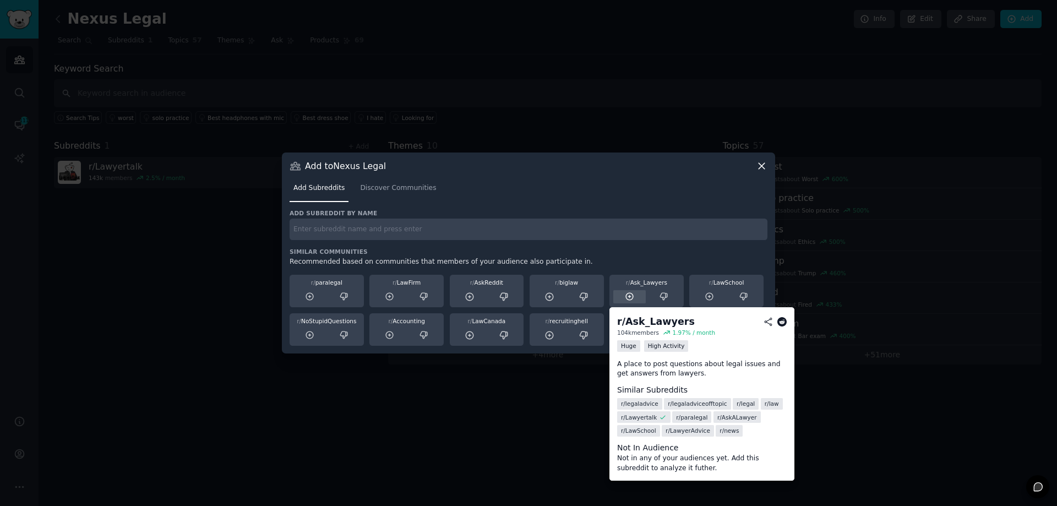
click at [627, 296] on icon at bounding box center [630, 297] width 10 height 10
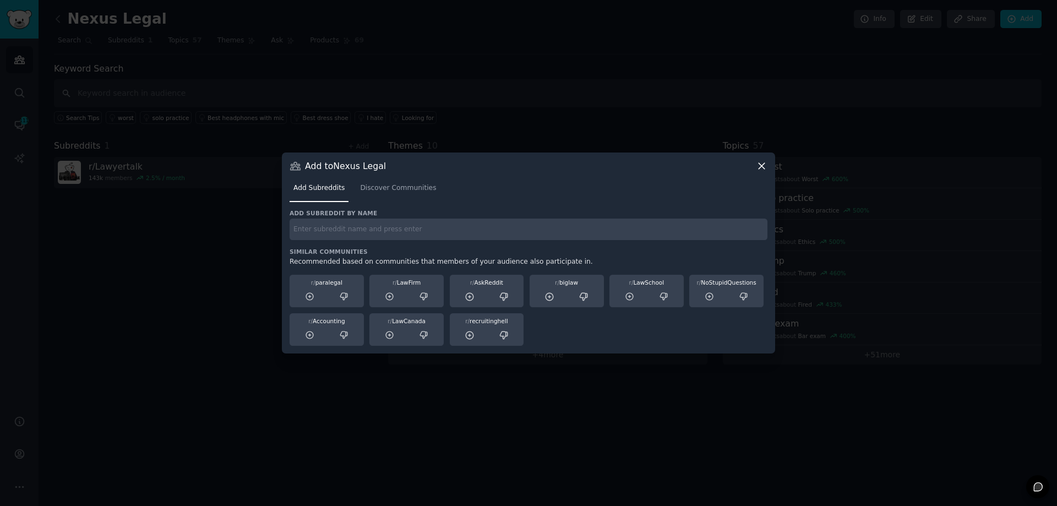
click at [464, 227] on input "text" at bounding box center [529, 229] width 478 height 21
type input "entrepreneur"
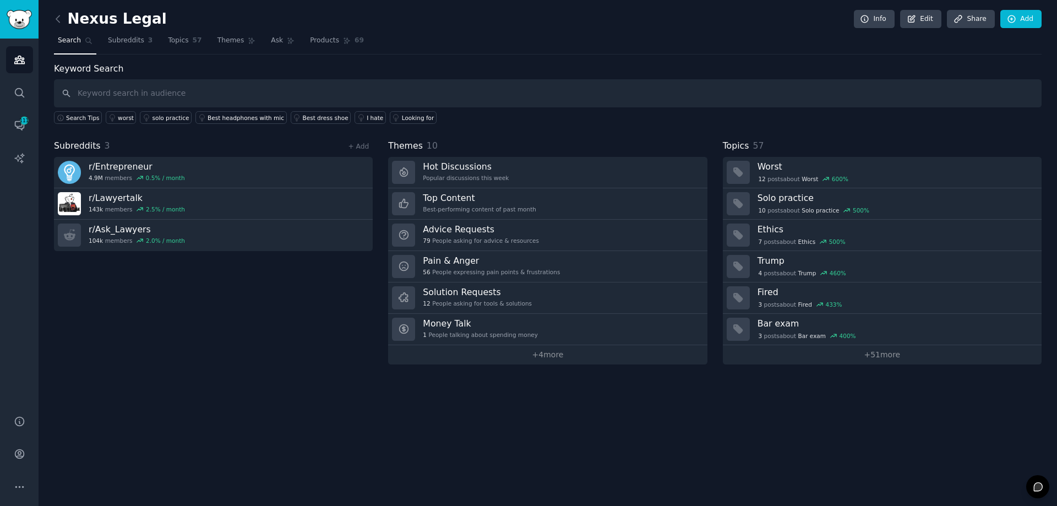
click at [371, 146] on div "+ Add" at bounding box center [358, 146] width 29 height 12
click at [365, 147] on link "+ Add" at bounding box center [358, 147] width 21 height 8
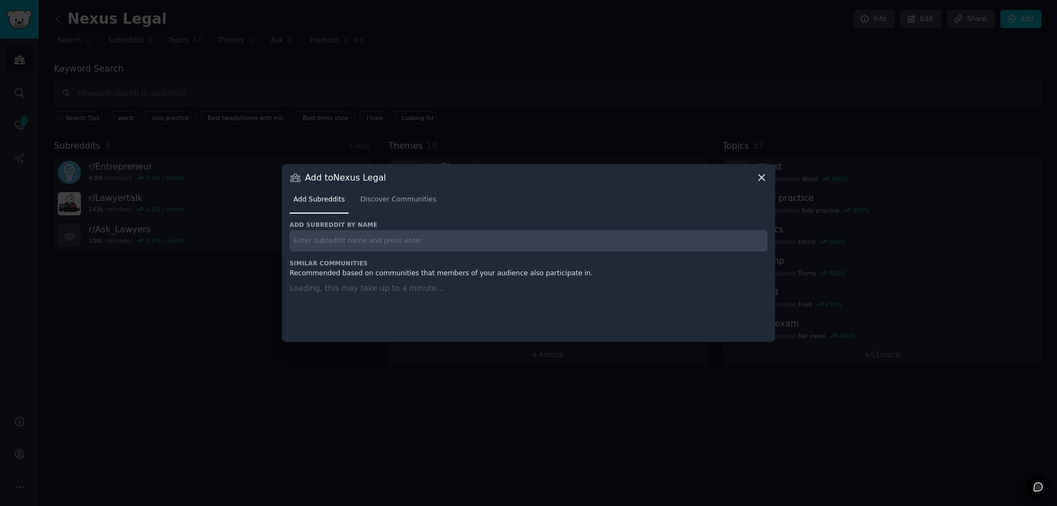
click at [349, 239] on input "text" at bounding box center [529, 240] width 478 height 21
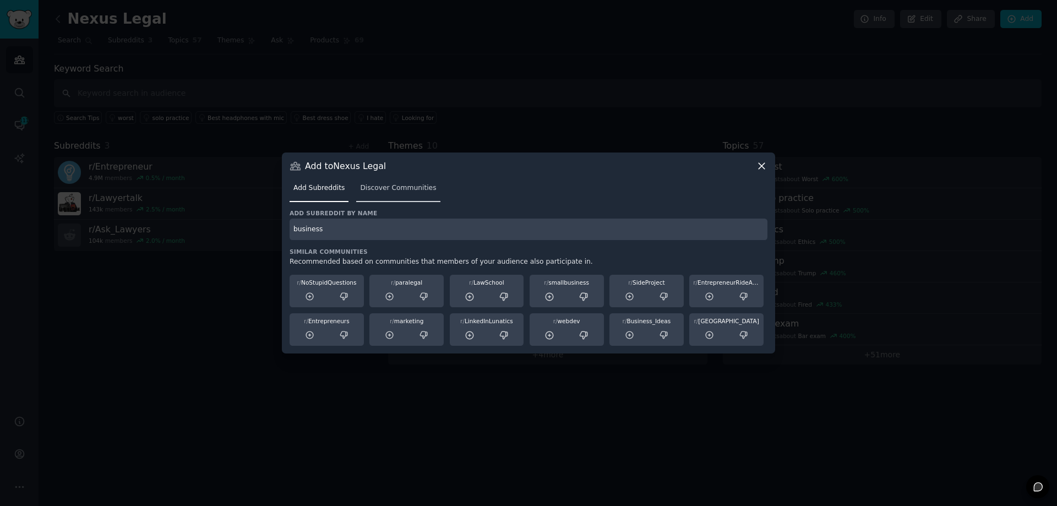
type input "business"
click at [379, 186] on span "Discover Communities" at bounding box center [398, 188] width 76 height 10
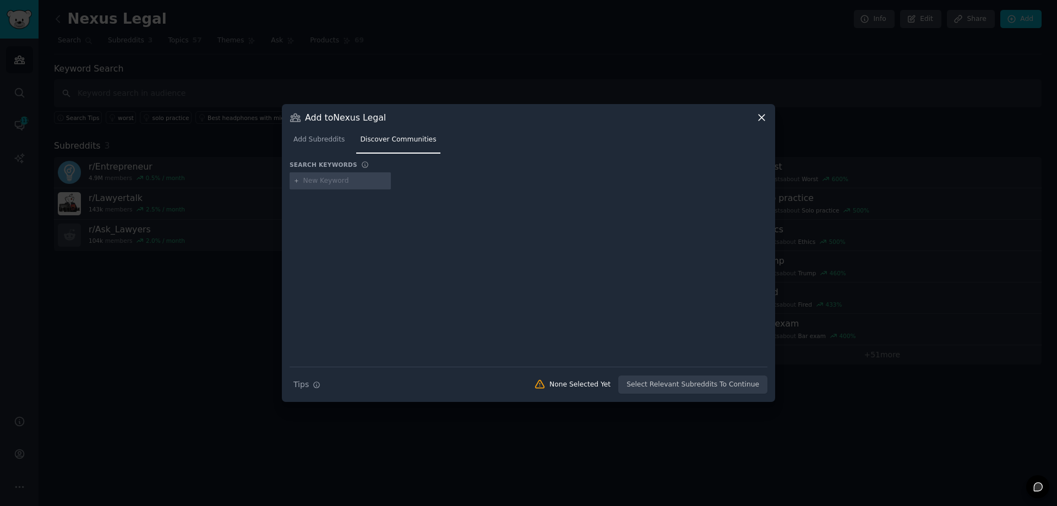
click at [338, 179] on input "text" at bounding box center [345, 181] width 84 height 10
type input "business"
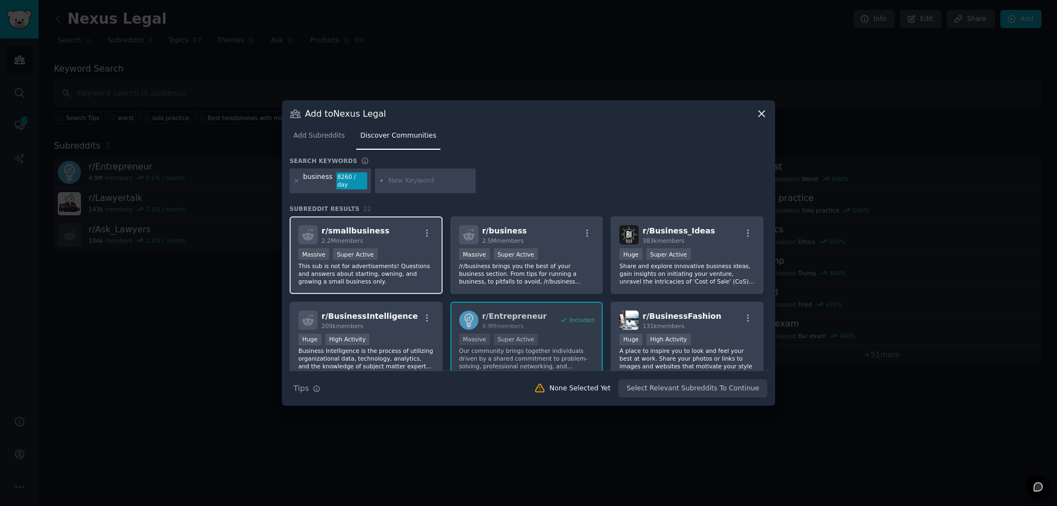
click at [410, 248] on div "Massive Super Active" at bounding box center [365, 255] width 135 height 14
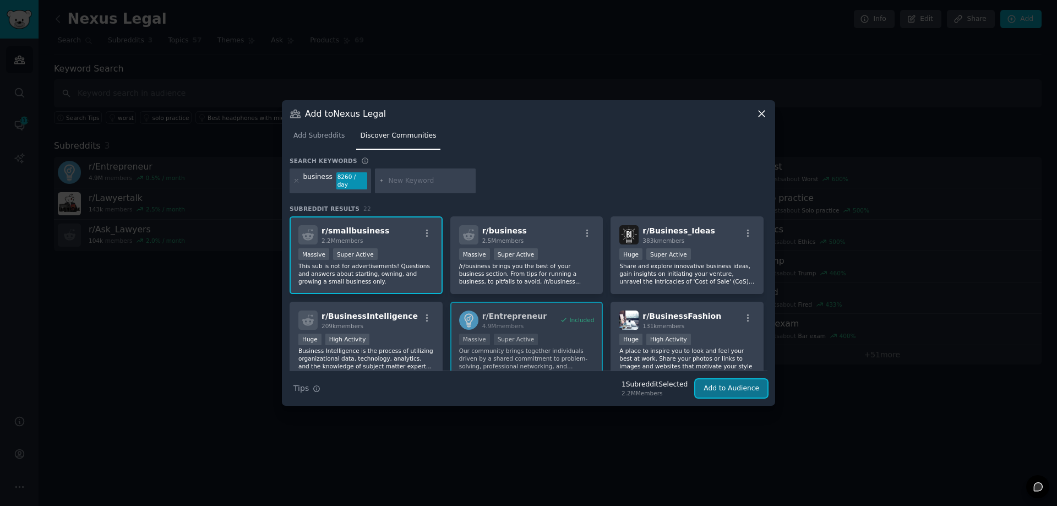
click at [719, 387] on button "Add to Audience" at bounding box center [731, 388] width 72 height 19
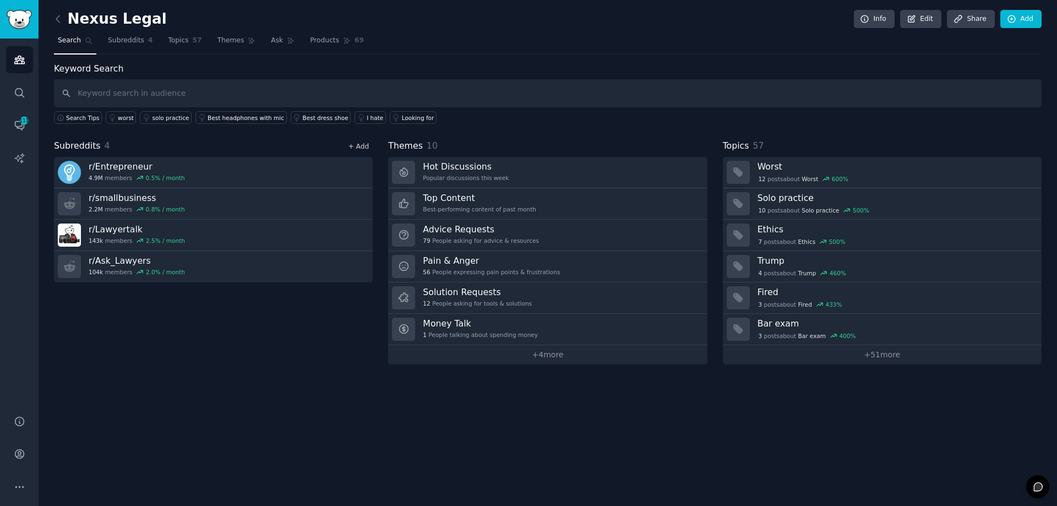
click at [360, 144] on link "+ Add" at bounding box center [358, 147] width 21 height 8
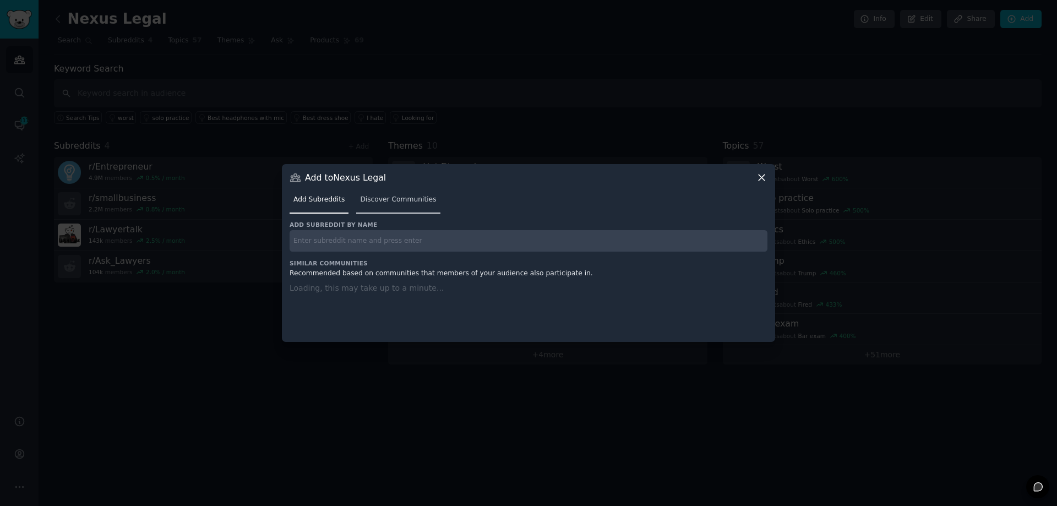
click at [406, 199] on span "Discover Communities" at bounding box center [398, 200] width 76 height 10
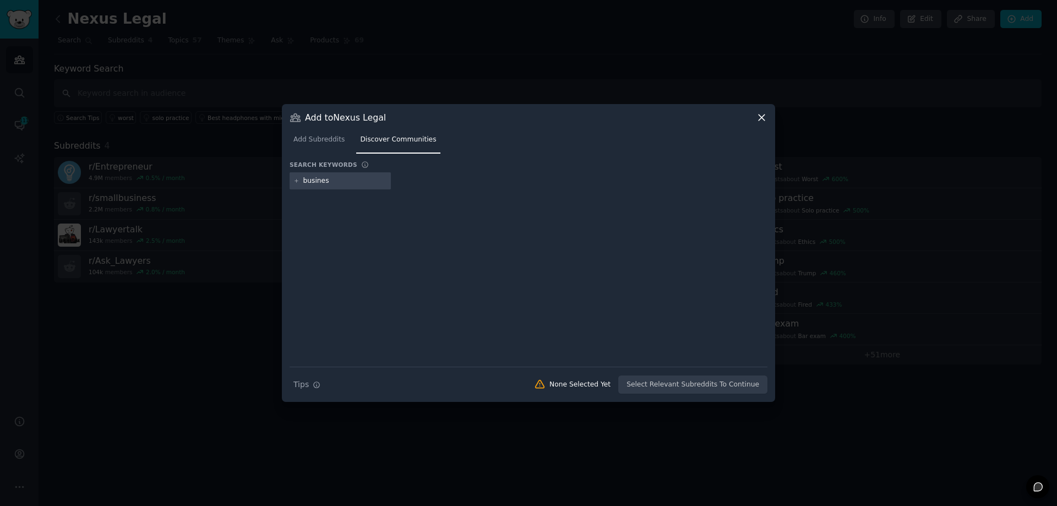
type input "business"
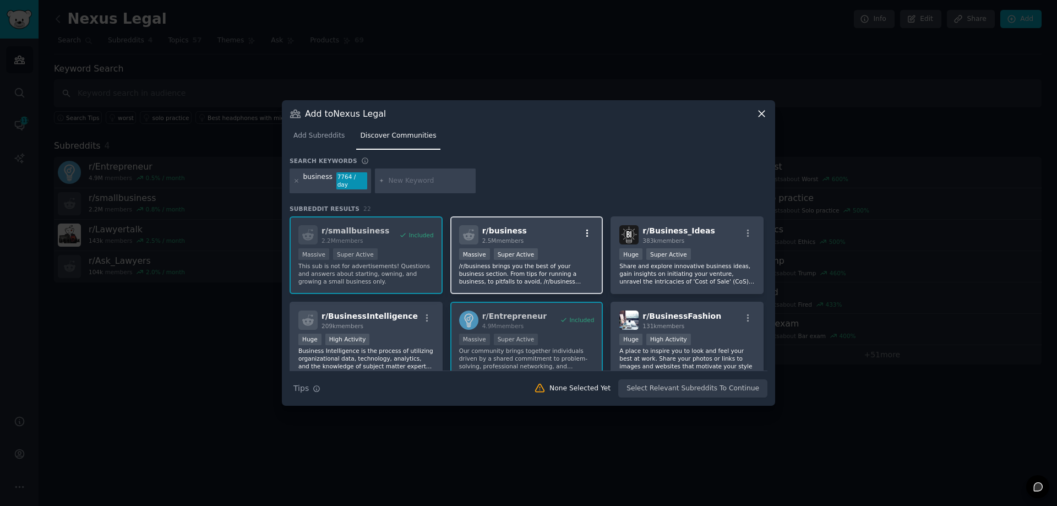
click at [586, 228] on icon "button" at bounding box center [587, 233] width 10 height 10
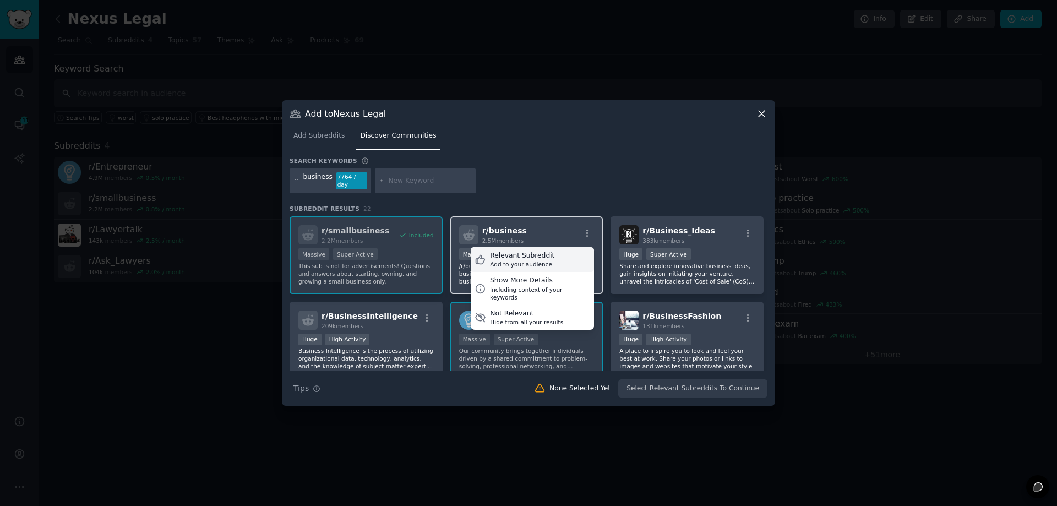
click at [569, 255] on div "Relevant Subreddit Add to your audience" at bounding box center [532, 259] width 123 height 25
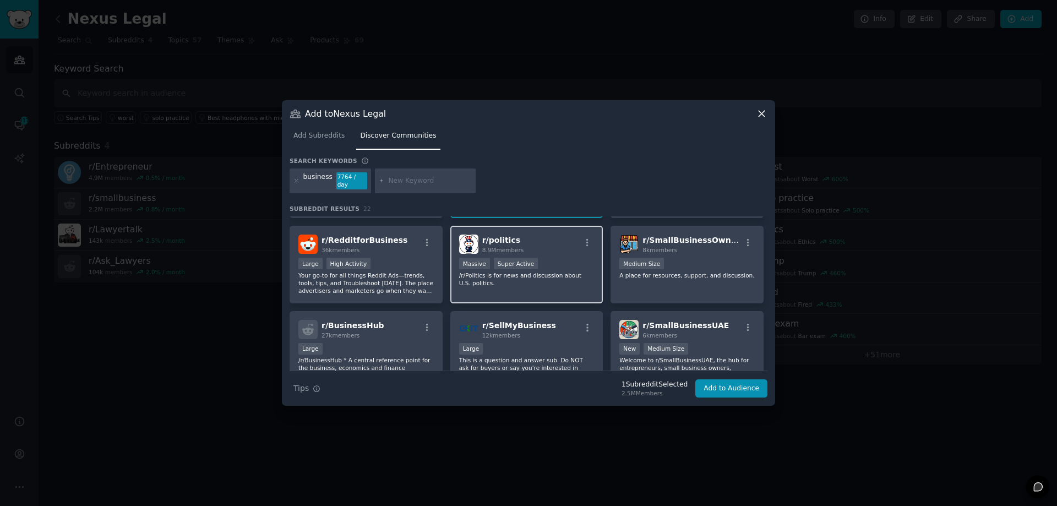
scroll to position [165, 0]
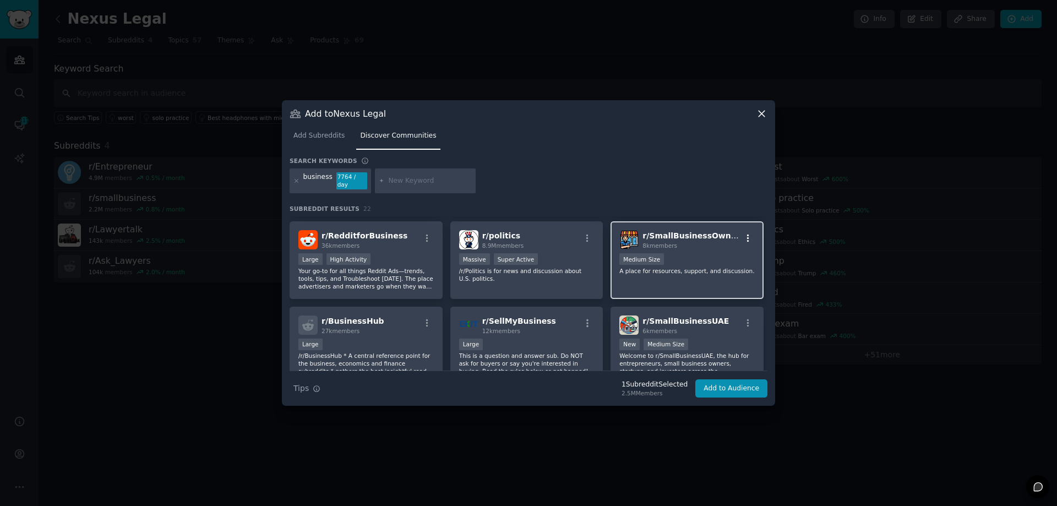
click at [746, 233] on icon "button" at bounding box center [748, 238] width 10 height 10
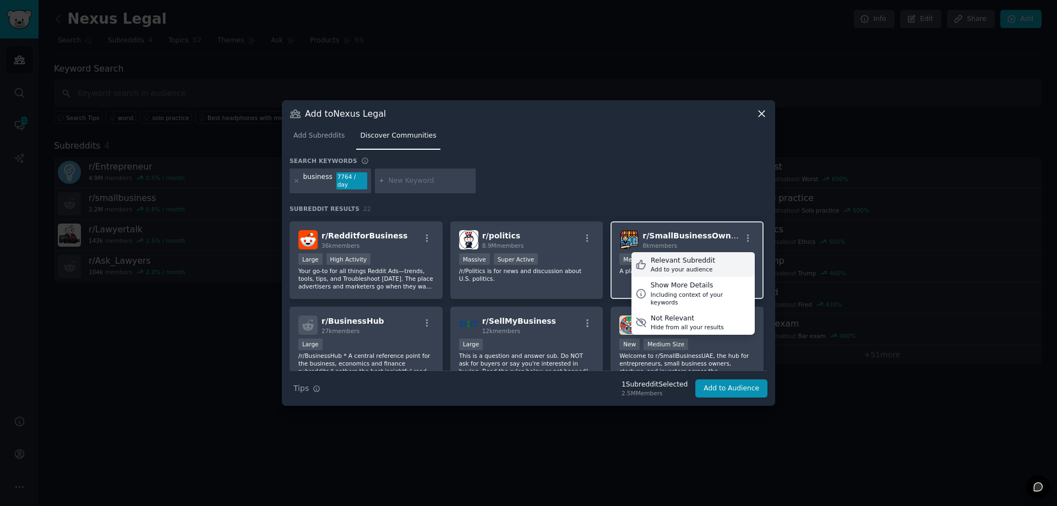
click at [724, 258] on div "Relevant Subreddit Add to your audience" at bounding box center [692, 264] width 123 height 25
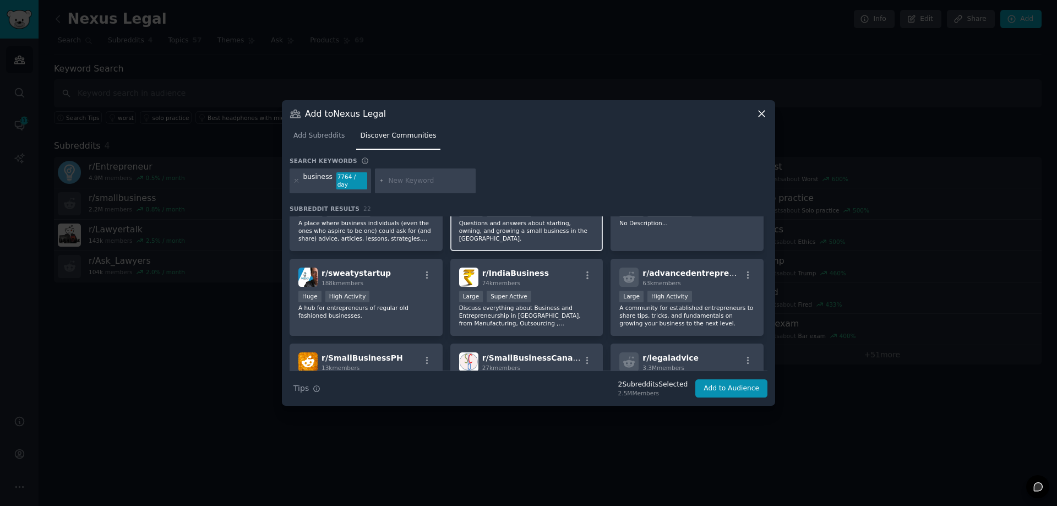
scroll to position [385, 0]
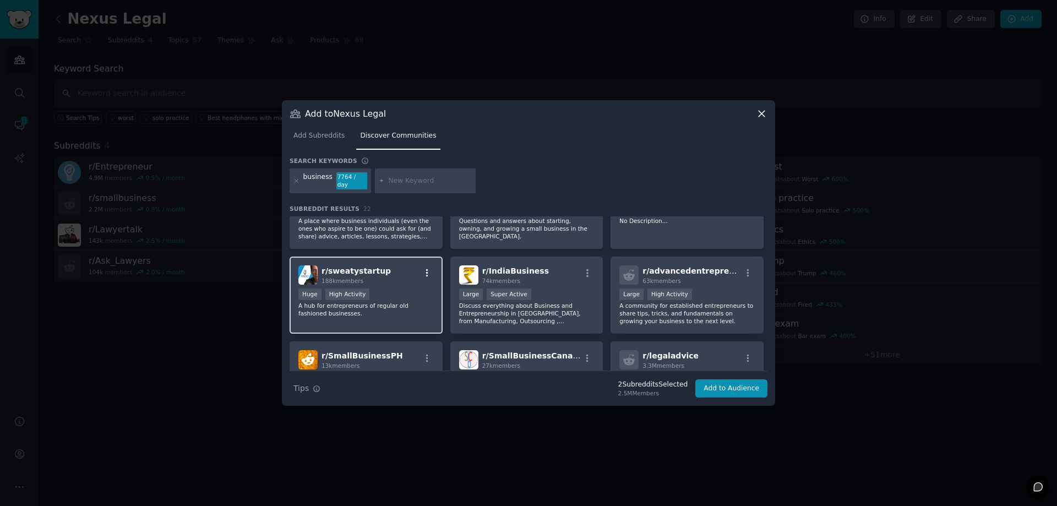
click at [423, 268] on icon "button" at bounding box center [427, 273] width 10 height 10
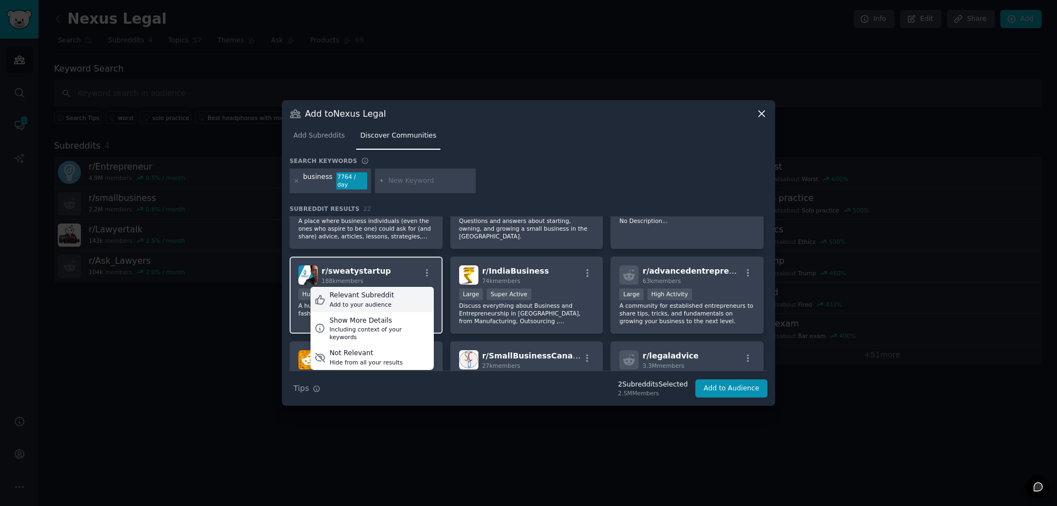
click at [424, 291] on div "Relevant Subreddit Add to your audience" at bounding box center [372, 299] width 123 height 25
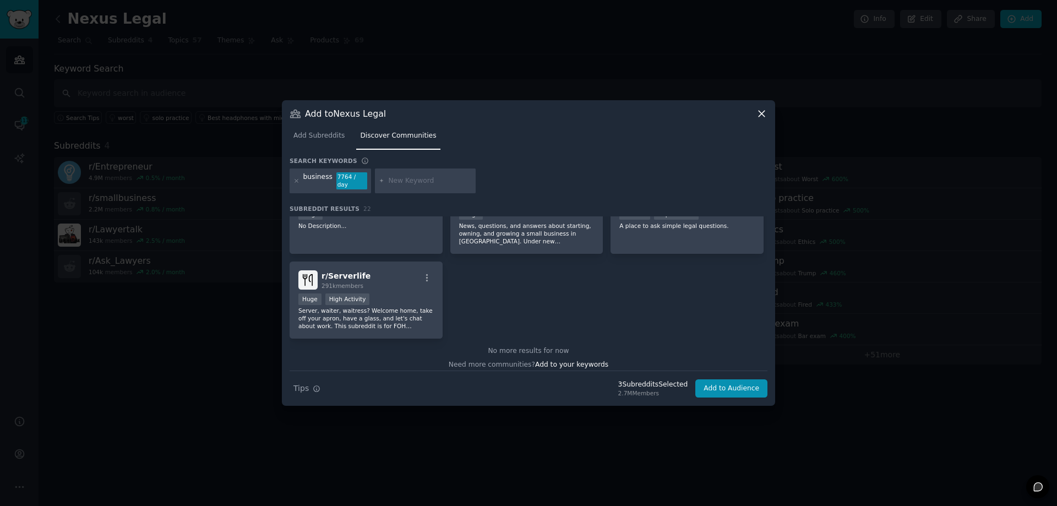
scroll to position [557, 0]
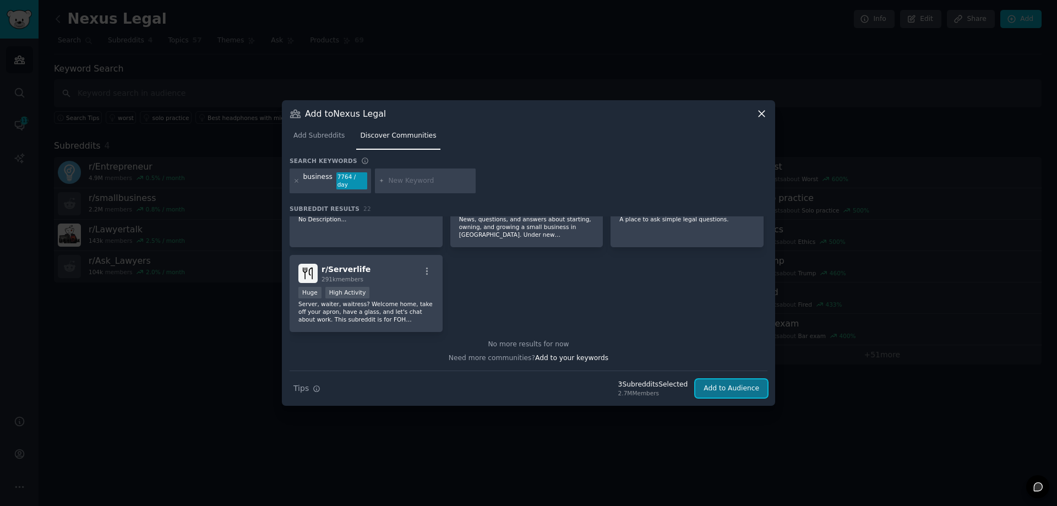
click at [722, 391] on button "Add to Audience" at bounding box center [731, 388] width 72 height 19
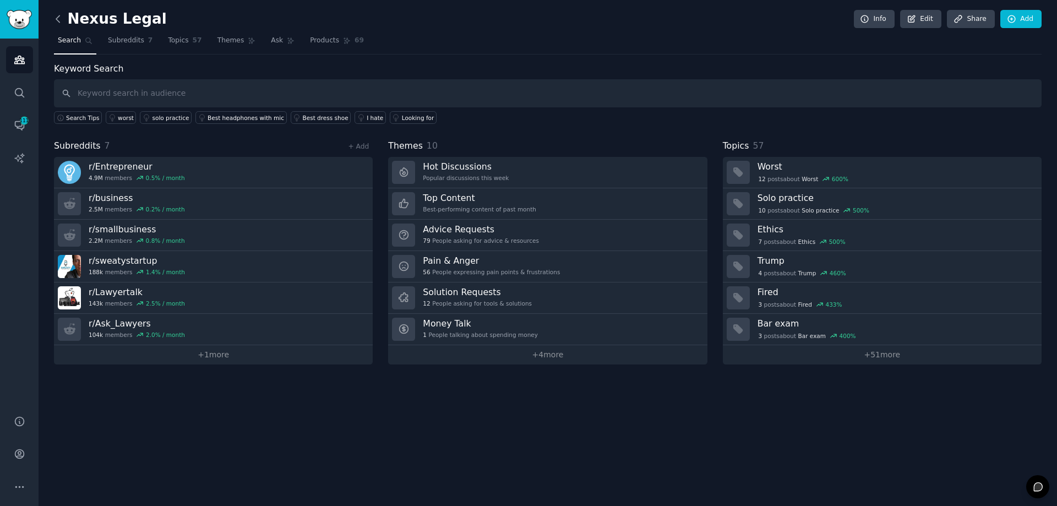
click at [58, 19] on icon at bounding box center [58, 19] width 12 height 12
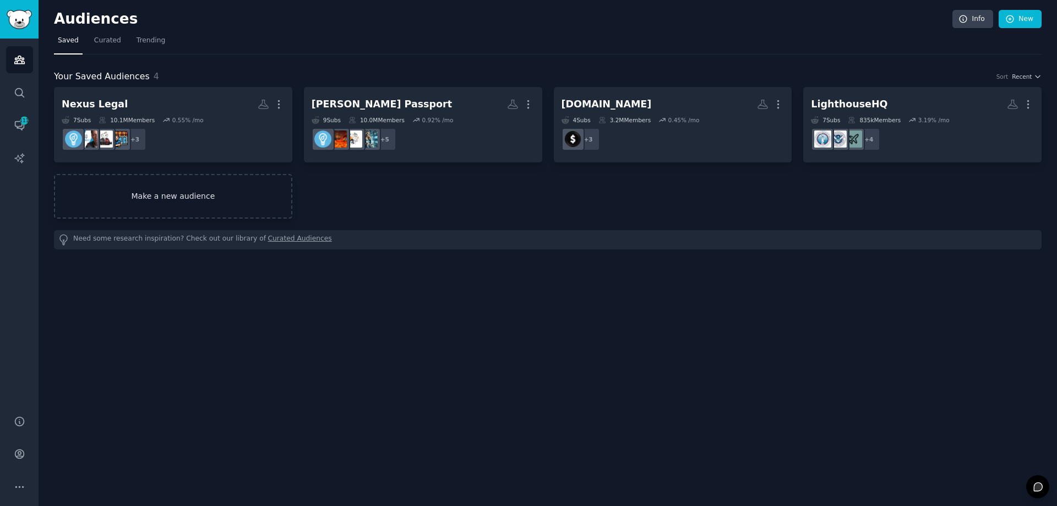
click at [256, 203] on link "Make a new audience" at bounding box center [173, 196] width 238 height 45
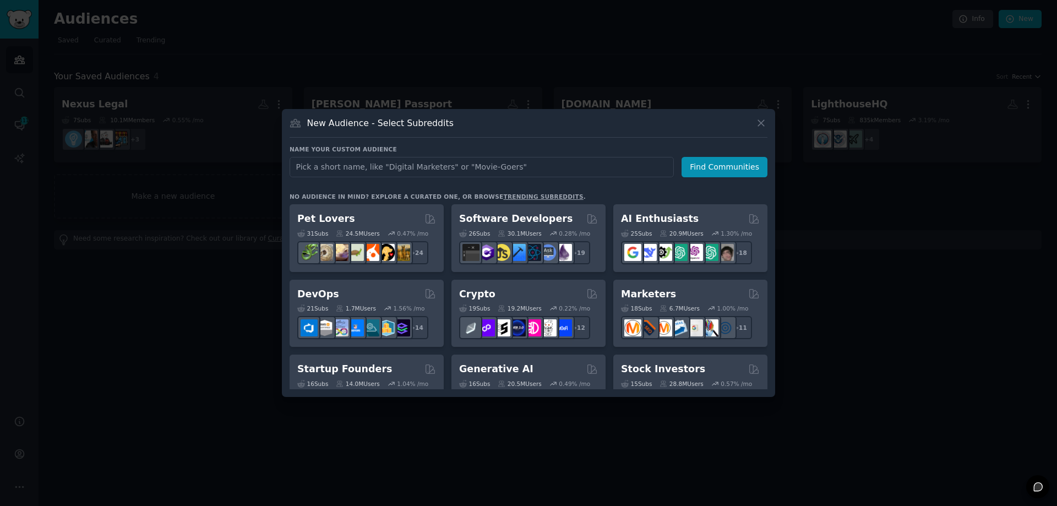
click at [327, 168] on input "text" at bounding box center [482, 167] width 384 height 20
type input "Uber"
click at [760, 166] on button "Find Communities" at bounding box center [725, 167] width 86 height 20
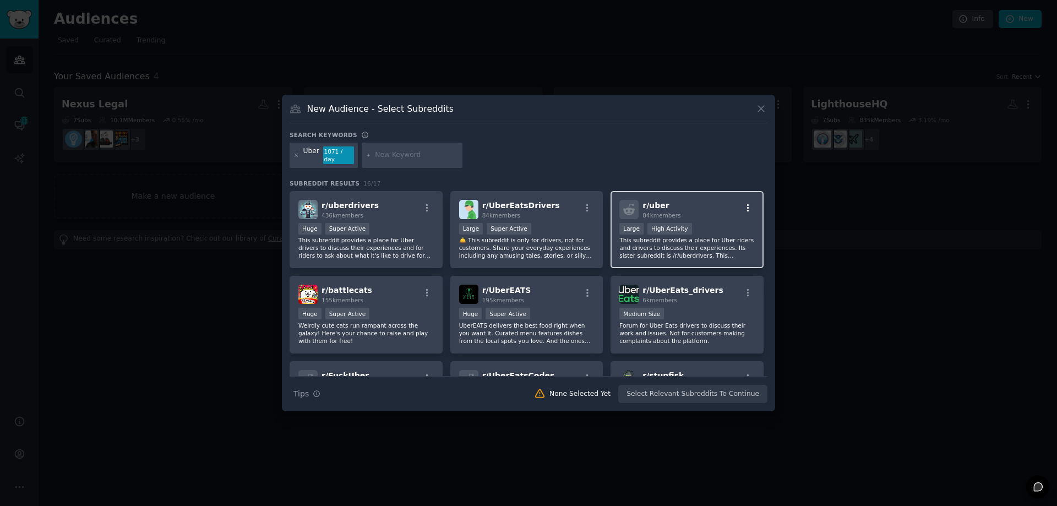
click at [747, 204] on icon "button" at bounding box center [748, 208] width 2 height 8
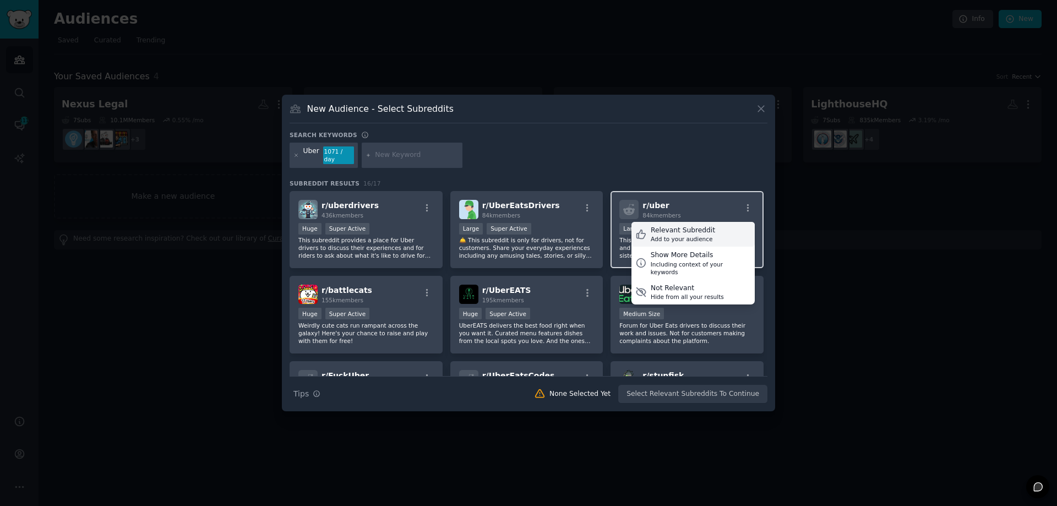
click at [721, 228] on div "Relevant Subreddit Add to your audience" at bounding box center [692, 234] width 123 height 25
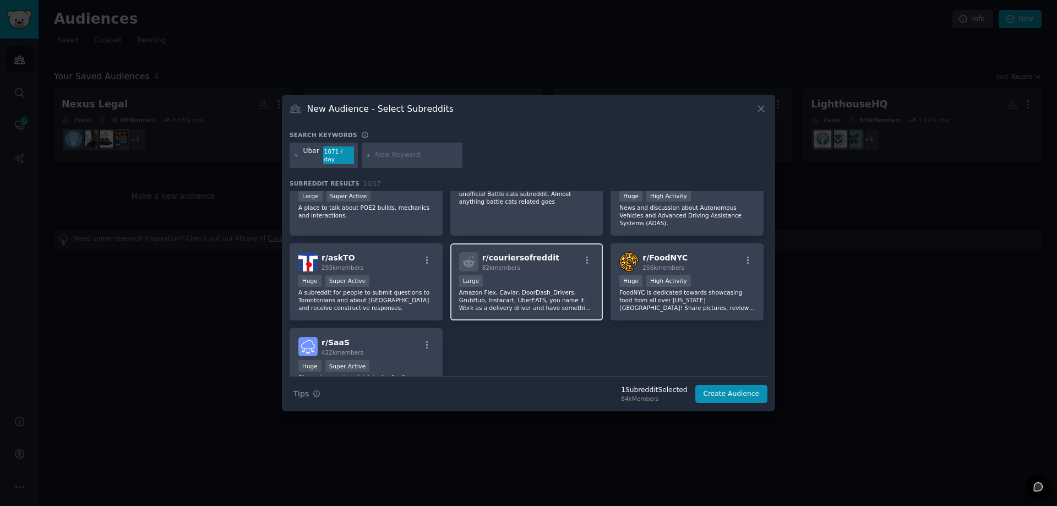
scroll to position [330, 0]
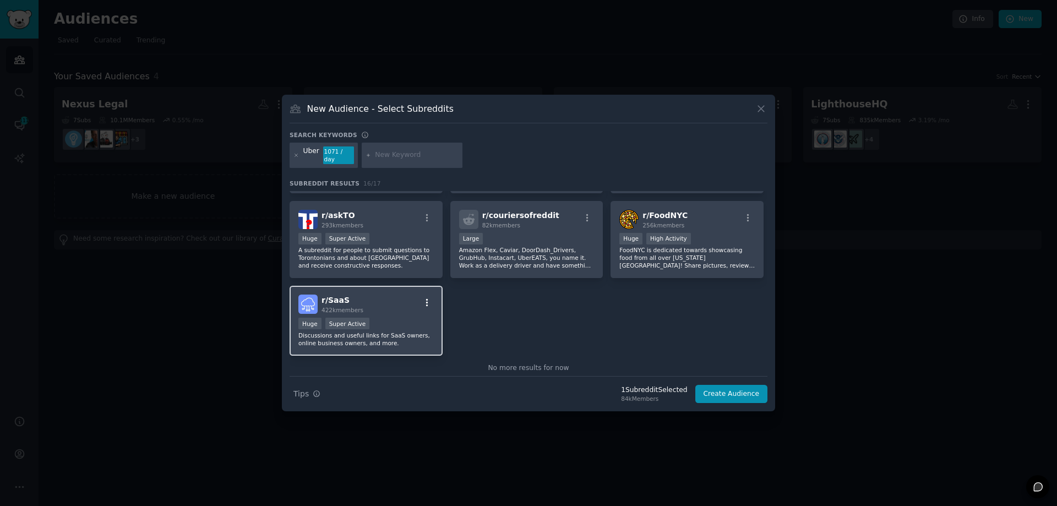
click at [427, 298] on icon "button" at bounding box center [427, 303] width 10 height 10
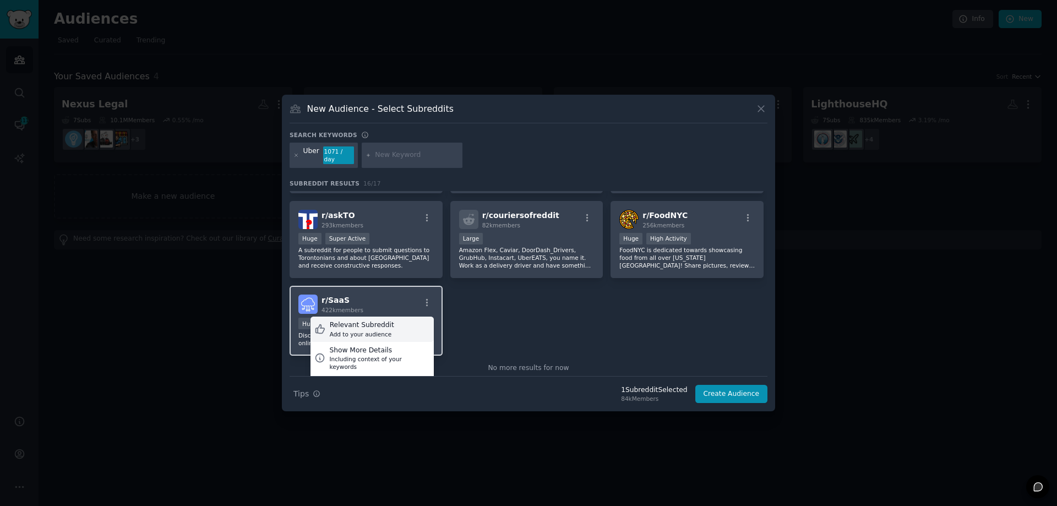
click at [400, 317] on div "Relevant Subreddit Add to your audience" at bounding box center [372, 329] width 123 height 25
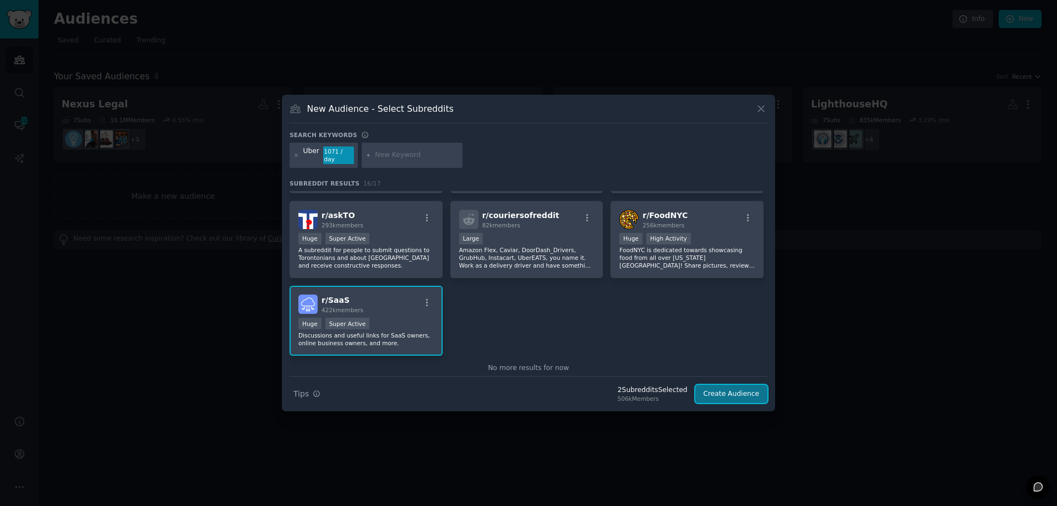
click at [722, 389] on button "Create Audience" at bounding box center [731, 394] width 73 height 19
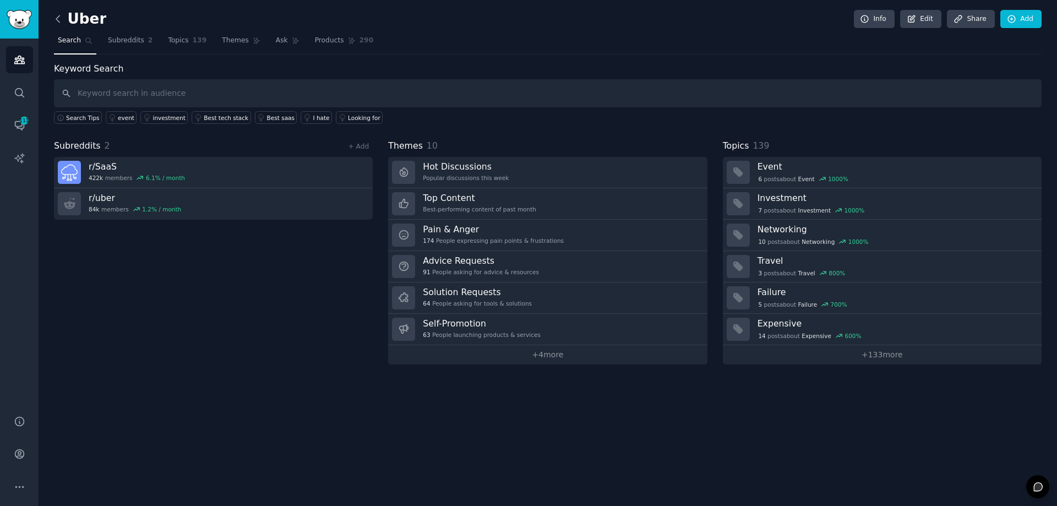
click at [56, 21] on icon at bounding box center [58, 19] width 12 height 12
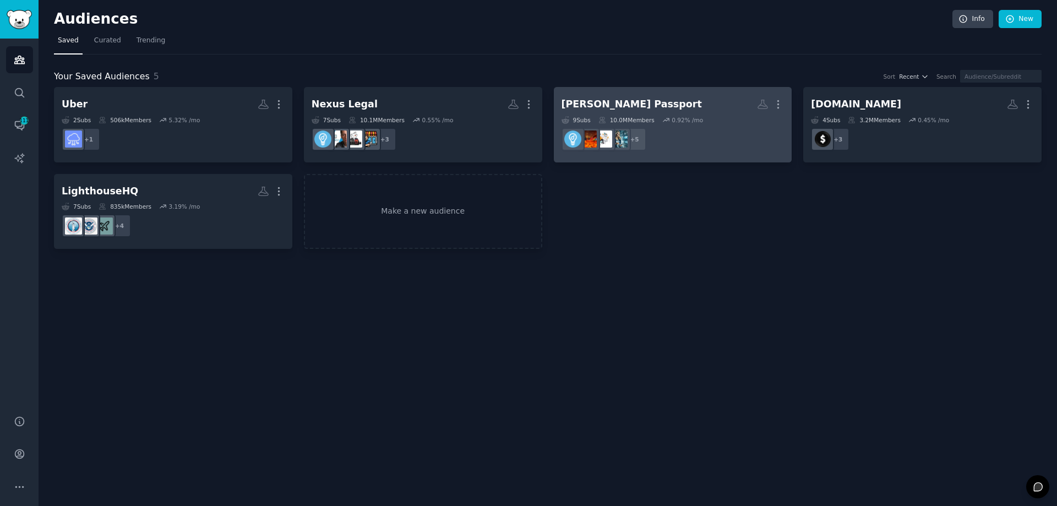
click at [669, 146] on dd "r/businessanalysis + 5" at bounding box center [673, 139] width 223 height 31
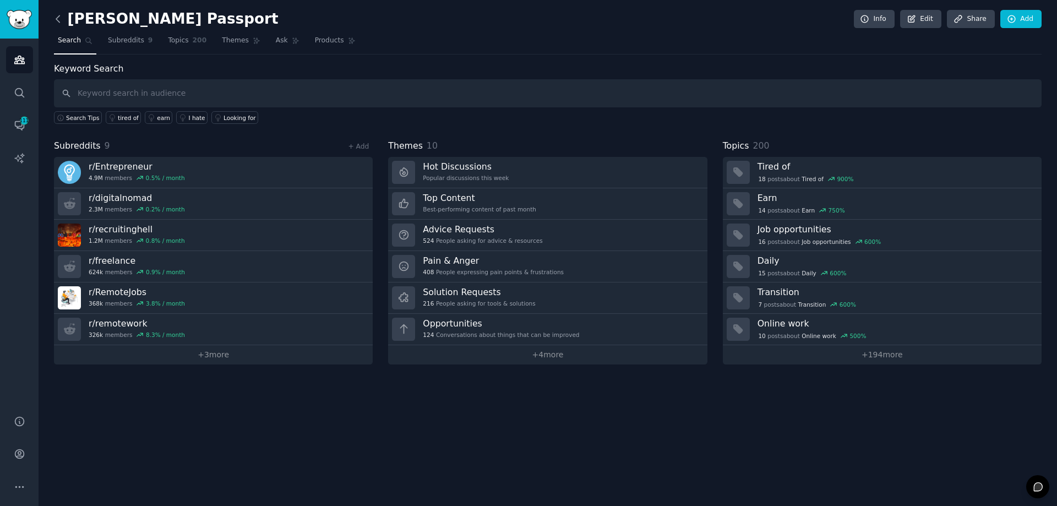
click at [59, 21] on icon at bounding box center [58, 19] width 12 height 12
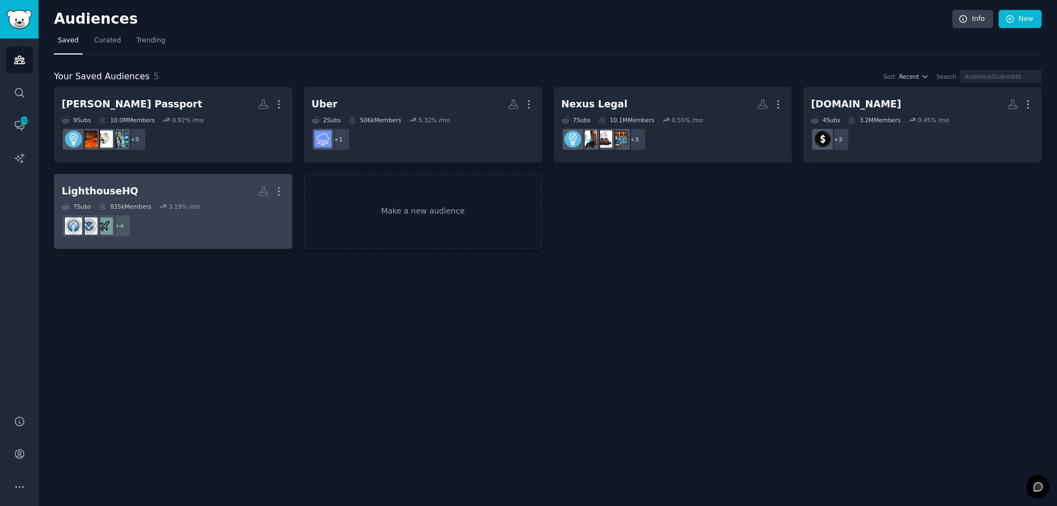
click at [211, 203] on div "7 Sub s 835k Members 3.19 % /mo" at bounding box center [173, 207] width 223 height 8
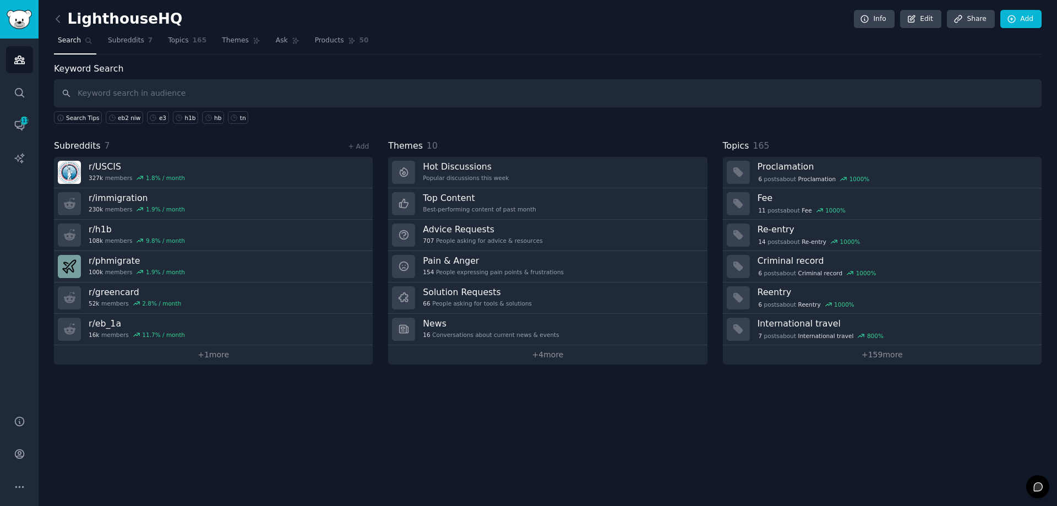
click at [357, 151] on div "+ Add" at bounding box center [358, 146] width 29 height 12
click at [357, 150] on link "+ Add" at bounding box center [358, 147] width 21 height 8
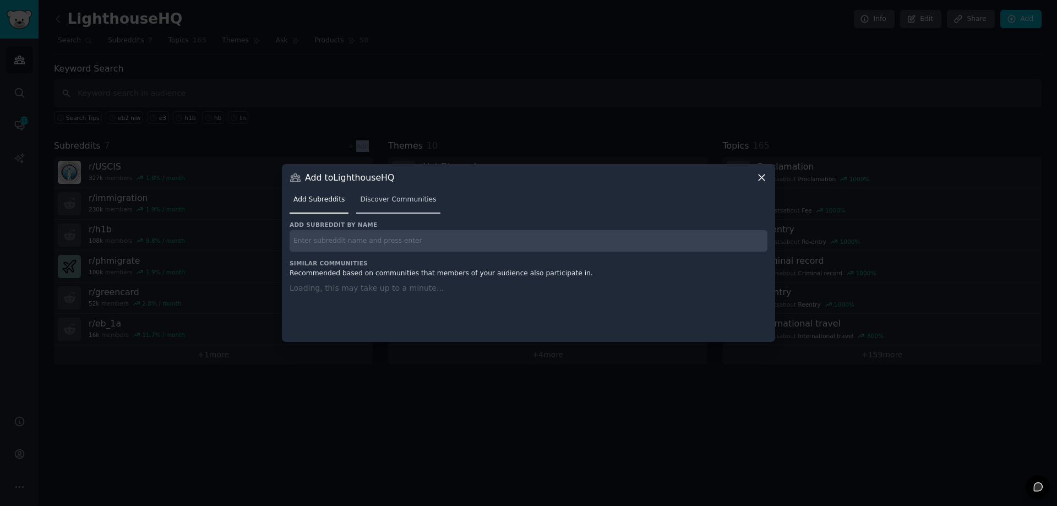
click at [383, 198] on span "Discover Communities" at bounding box center [398, 200] width 76 height 10
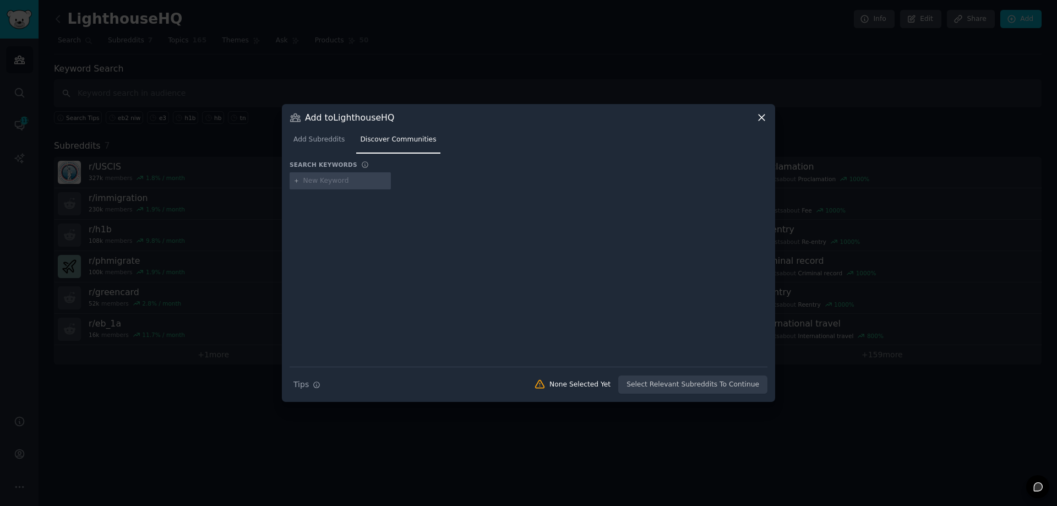
click at [344, 185] on input "text" at bounding box center [345, 181] width 84 height 10
type input "US VISA"
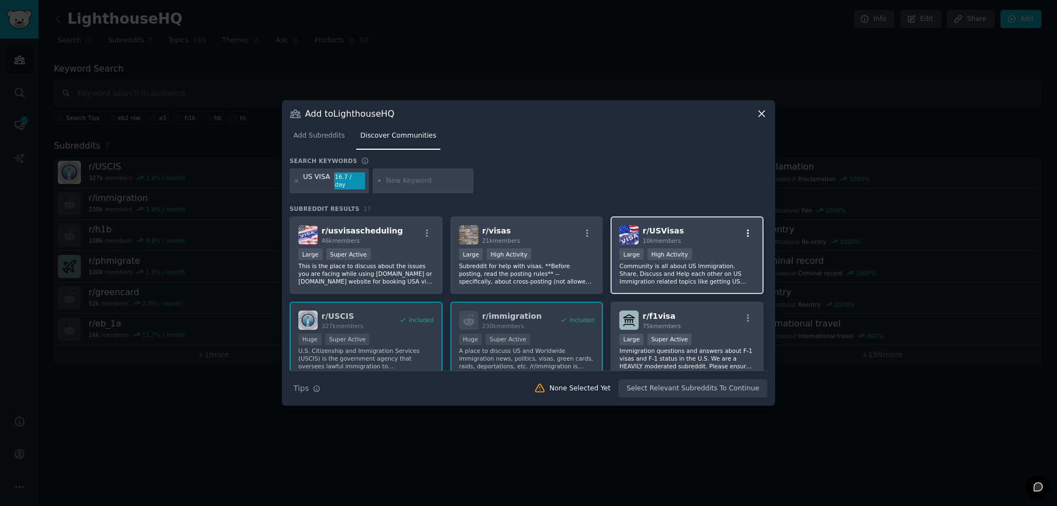
click at [743, 228] on icon "button" at bounding box center [748, 233] width 10 height 10
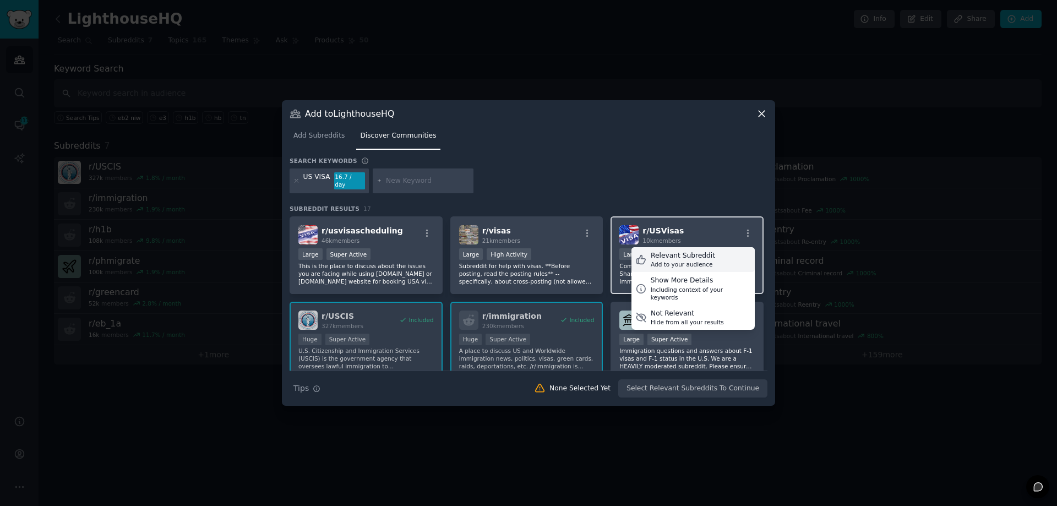
click at [718, 252] on div "Relevant Subreddit Add to your audience" at bounding box center [692, 259] width 123 height 25
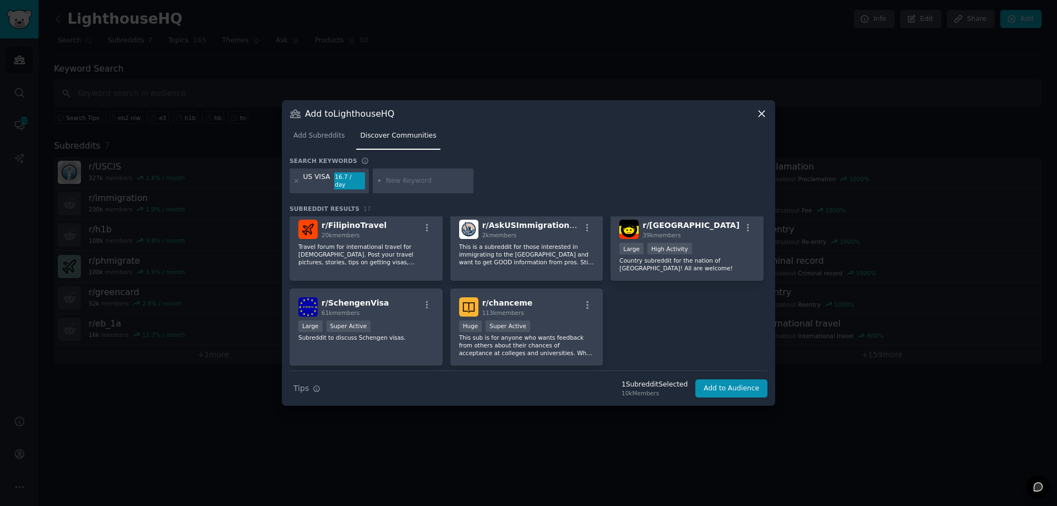
scroll to position [159, 0]
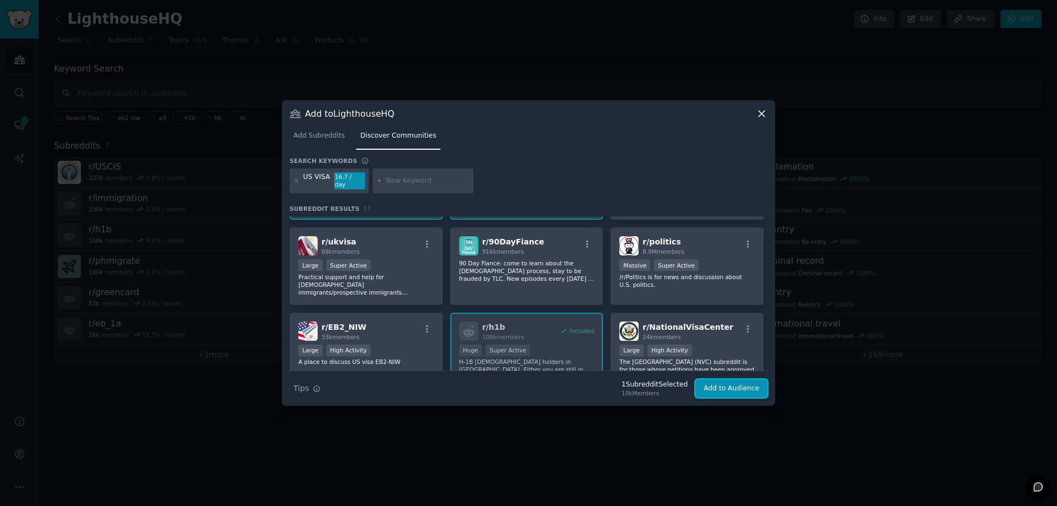
click at [737, 381] on button "Add to Audience" at bounding box center [731, 388] width 72 height 19
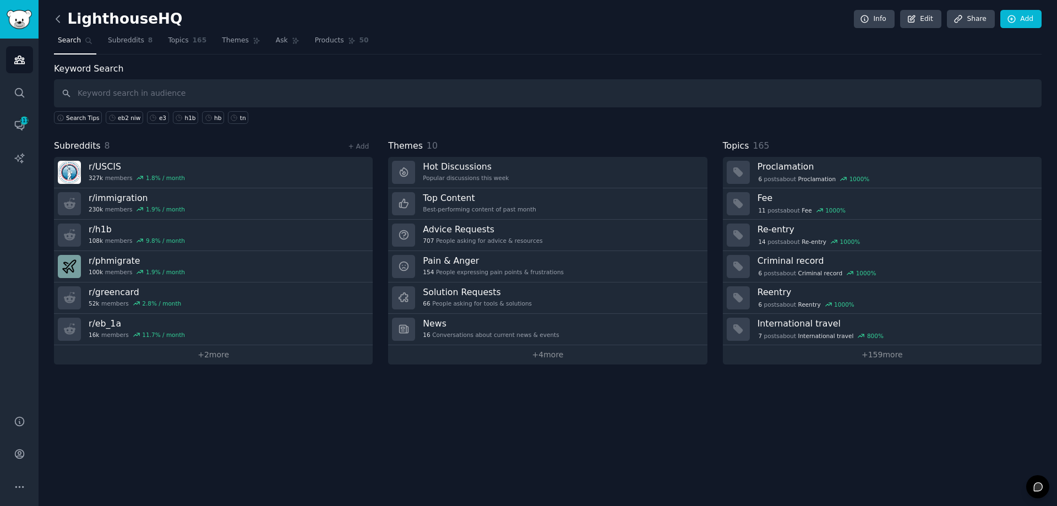
click at [56, 19] on icon at bounding box center [57, 18] width 3 height 7
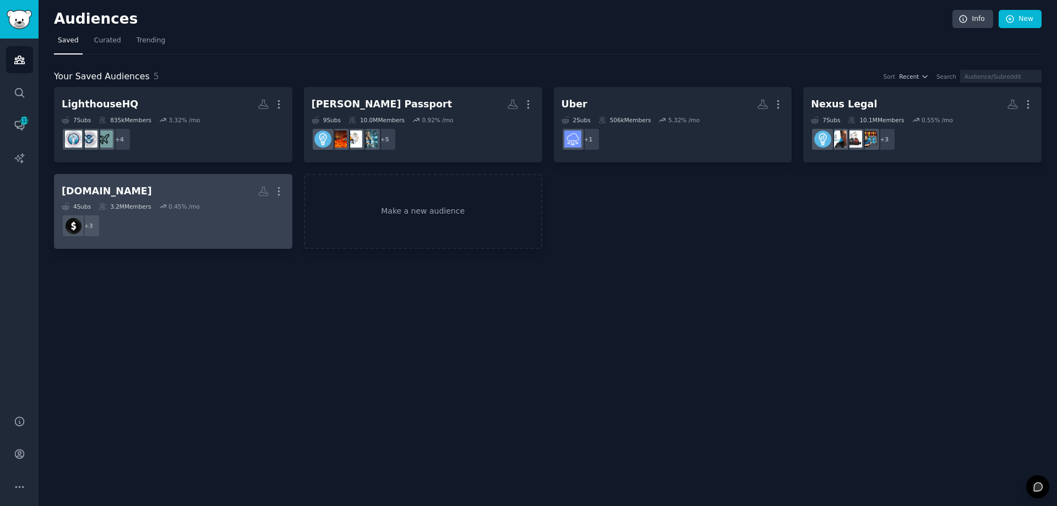
click at [209, 238] on dd "+ 3" at bounding box center [173, 225] width 223 height 31
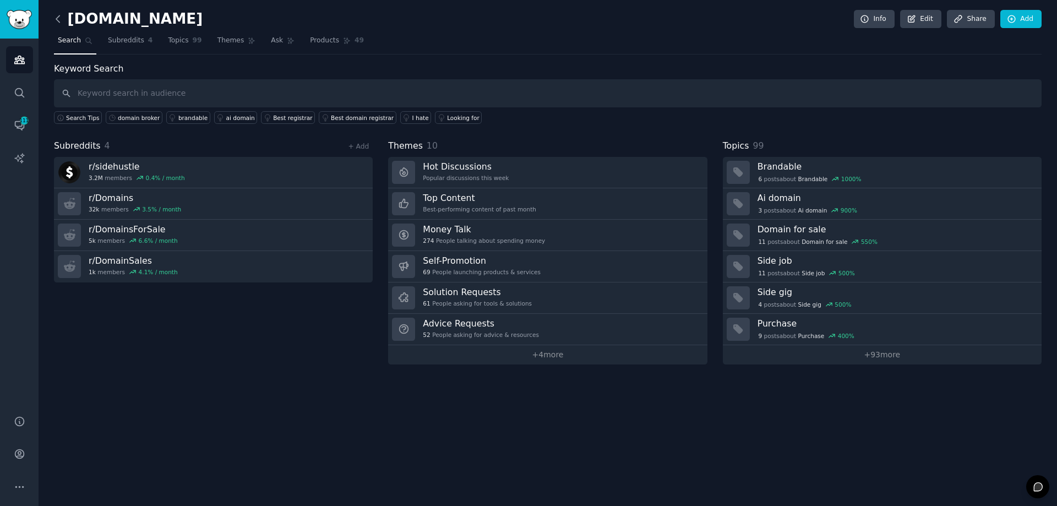
click at [56, 16] on icon at bounding box center [58, 19] width 12 height 12
